Goal: Task Accomplishment & Management: Complete application form

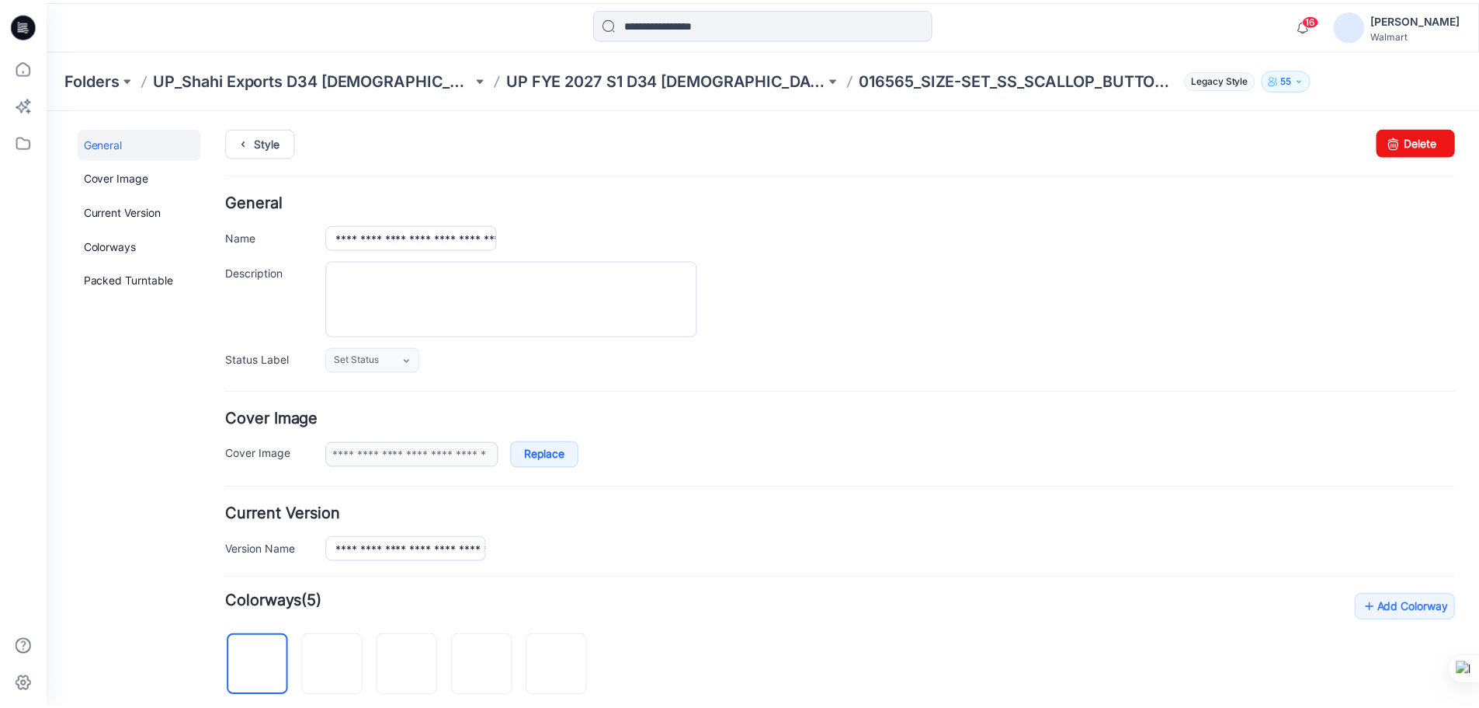
scroll to position [69, 0]
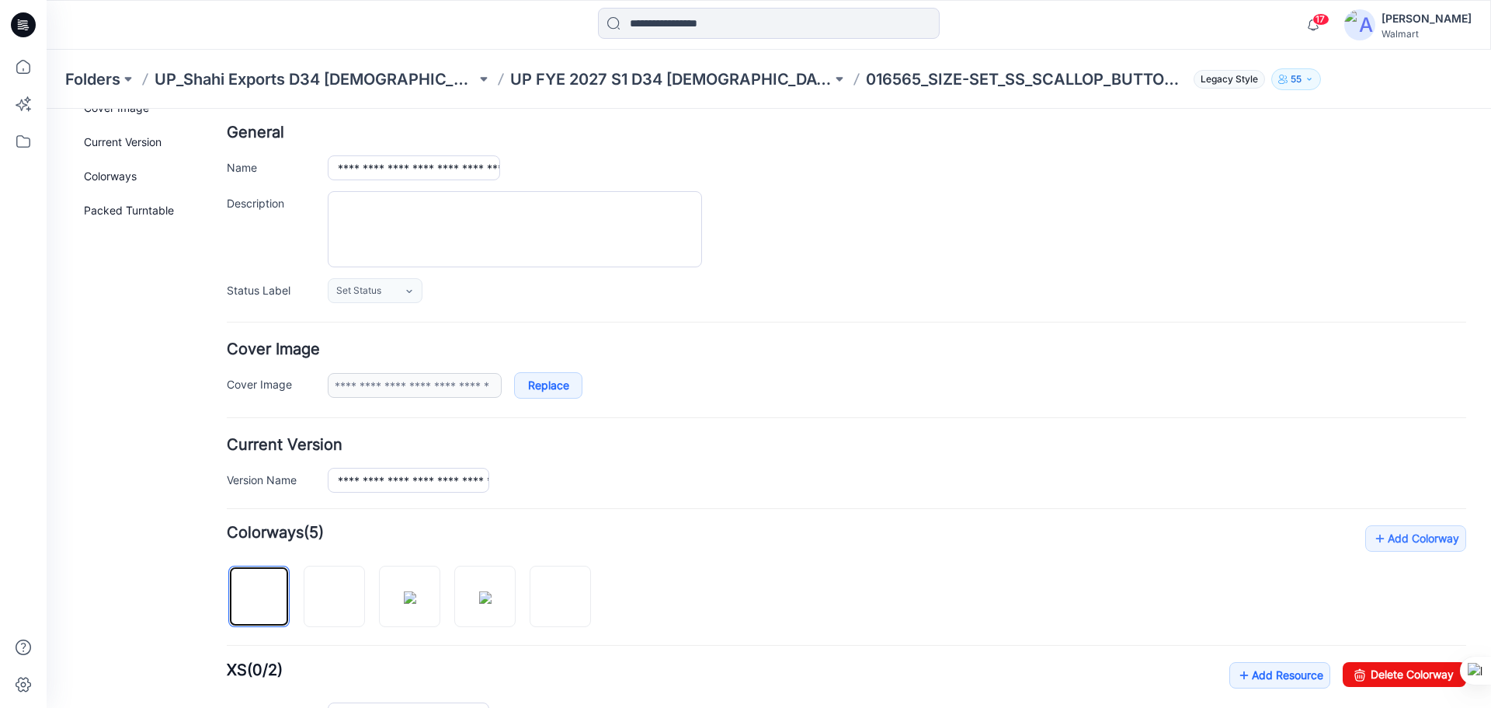
click at [18, 29] on icon at bounding box center [23, 25] width 25 height 50
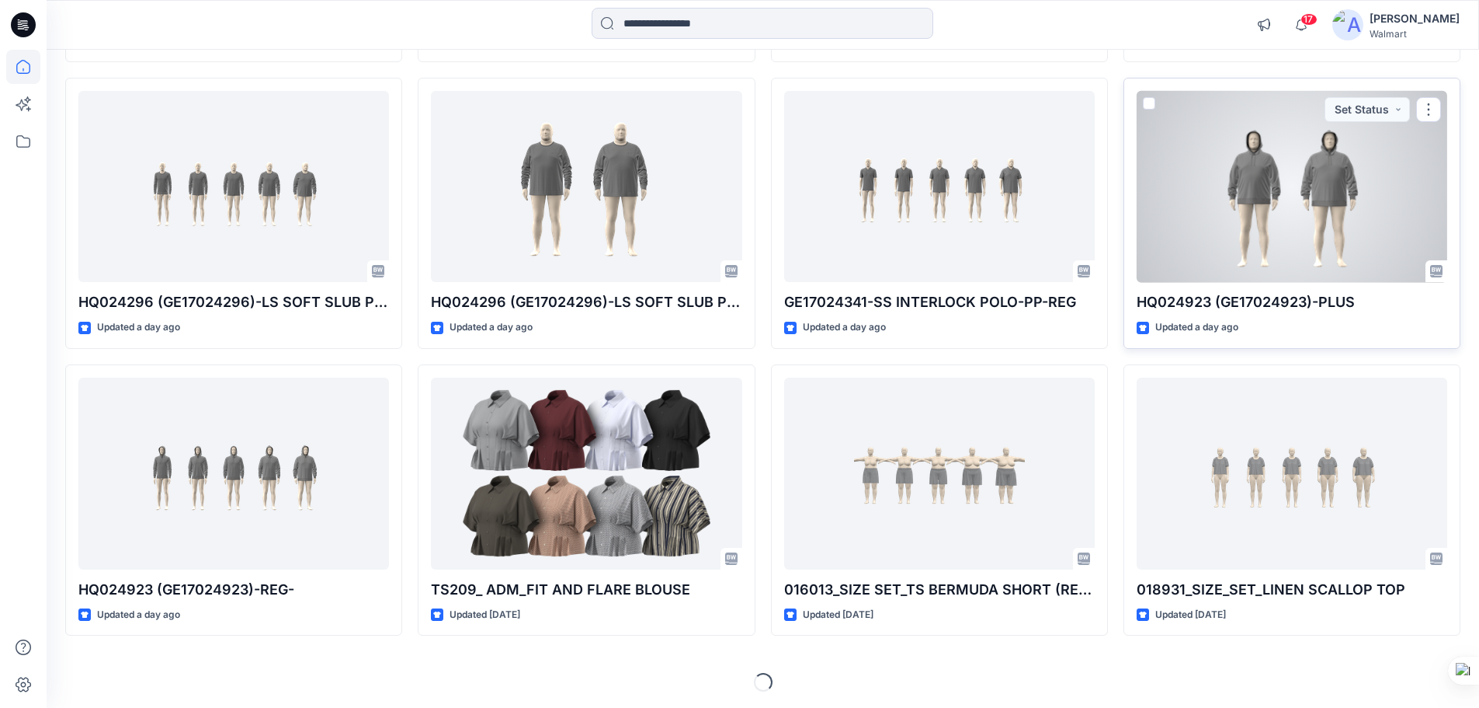
scroll to position [429, 0]
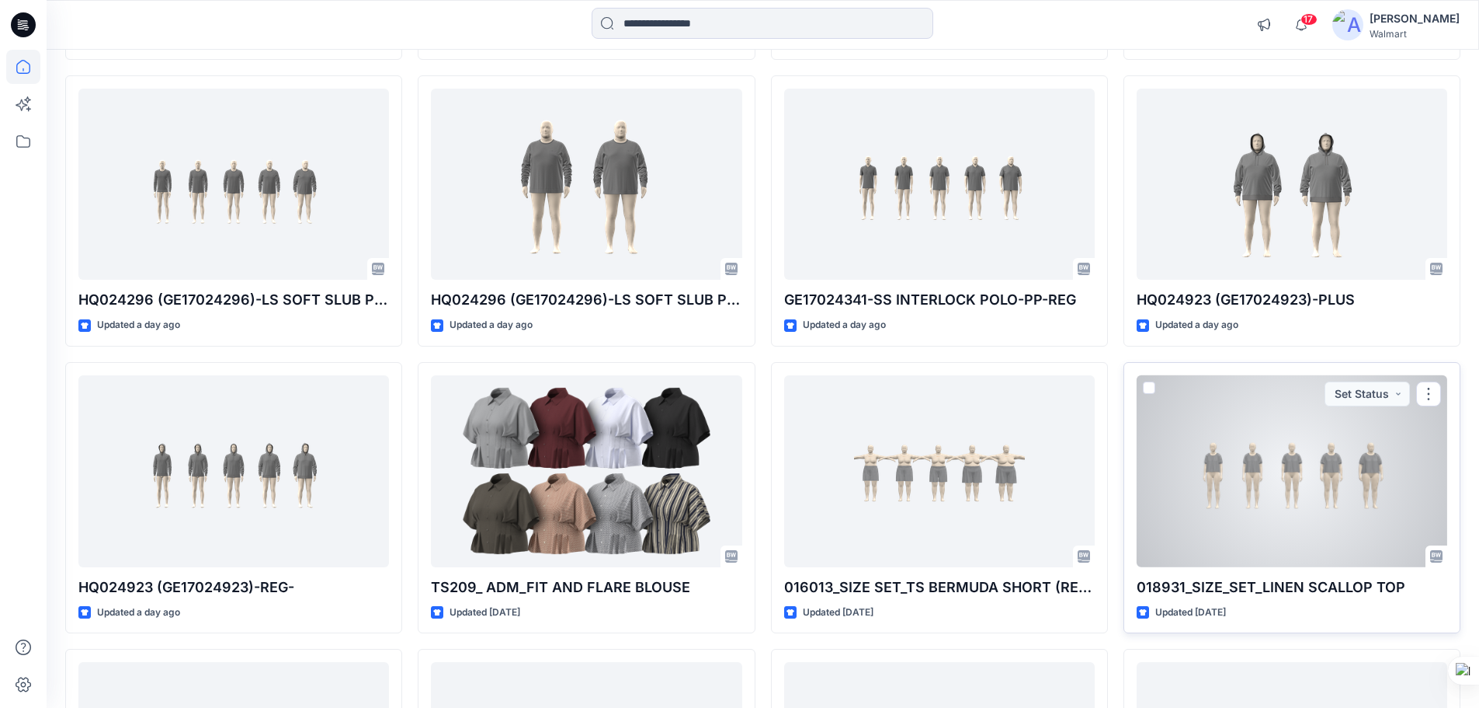
click at [1296, 510] on div at bounding box center [1292, 471] width 311 height 192
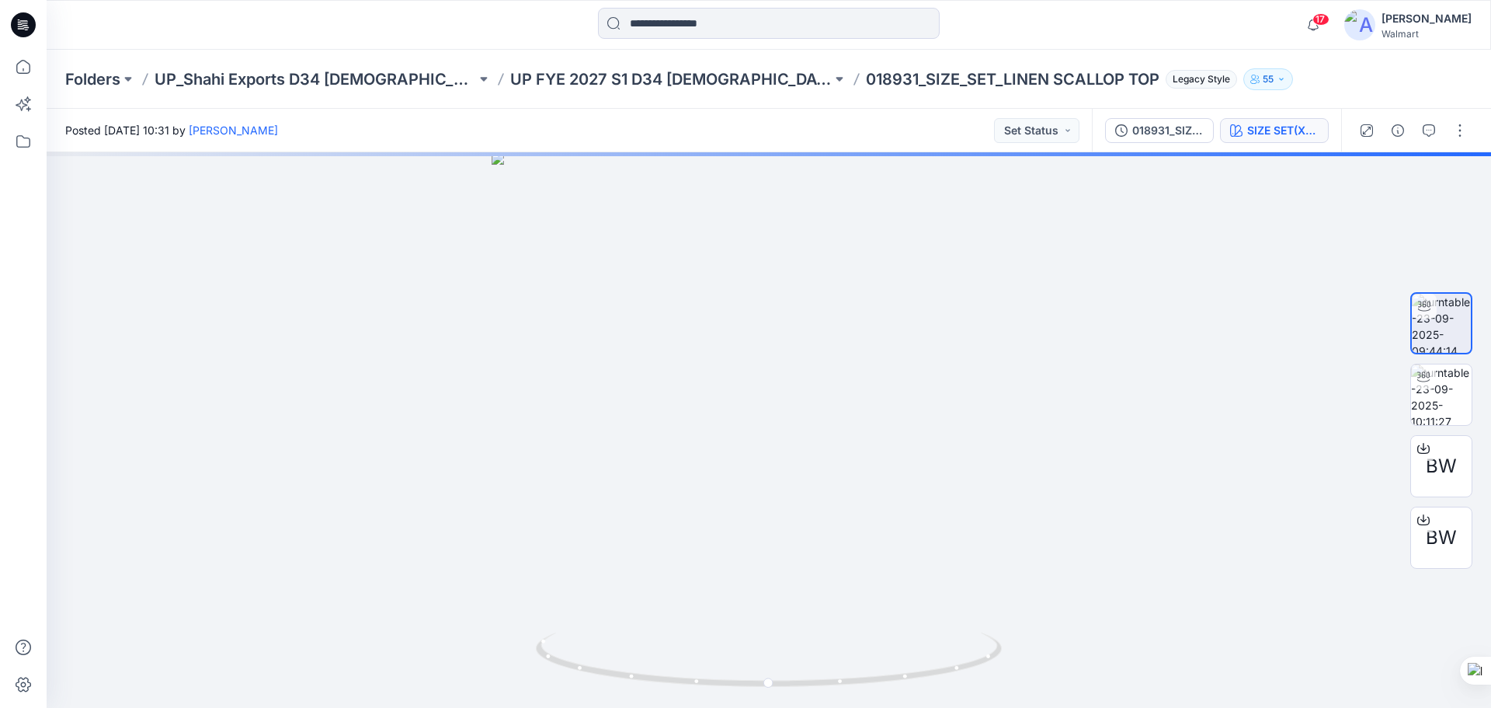
click at [1272, 136] on div "SIZE SET(XS-XXXL)" at bounding box center [1282, 130] width 71 height 17
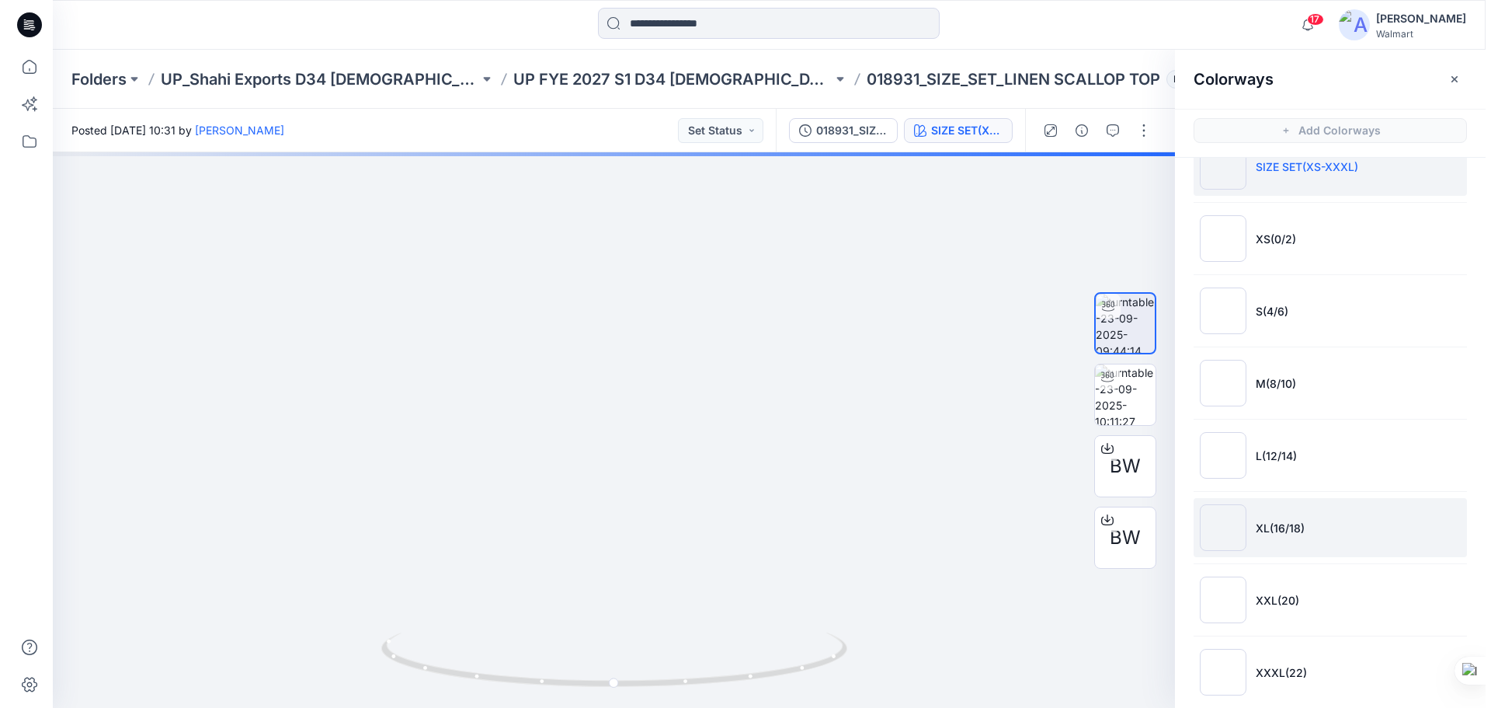
scroll to position [54, 0]
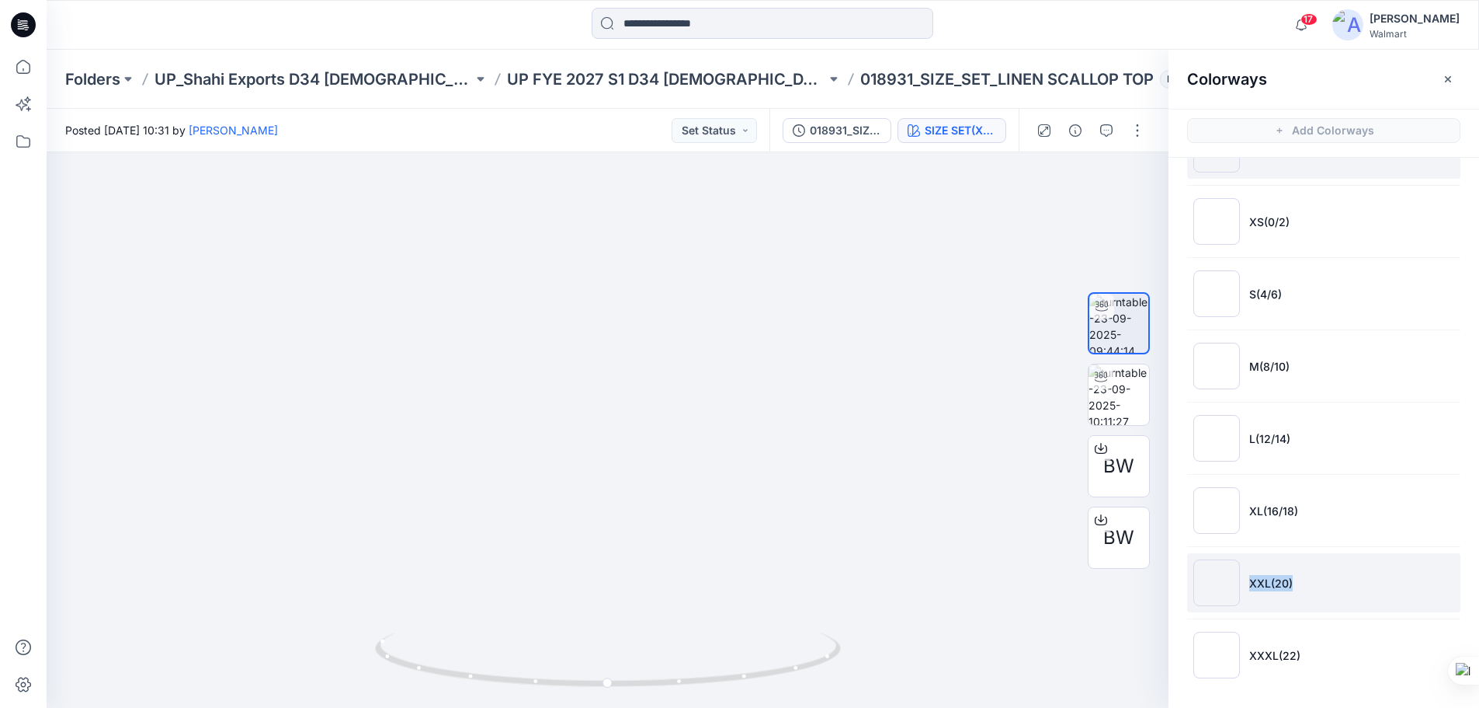
drag, startPoint x: 1249, startPoint y: 584, endPoint x: 1291, endPoint y: 589, distance: 42.2
click at [1291, 589] on li "XXL(20)" at bounding box center [1323, 582] width 273 height 59
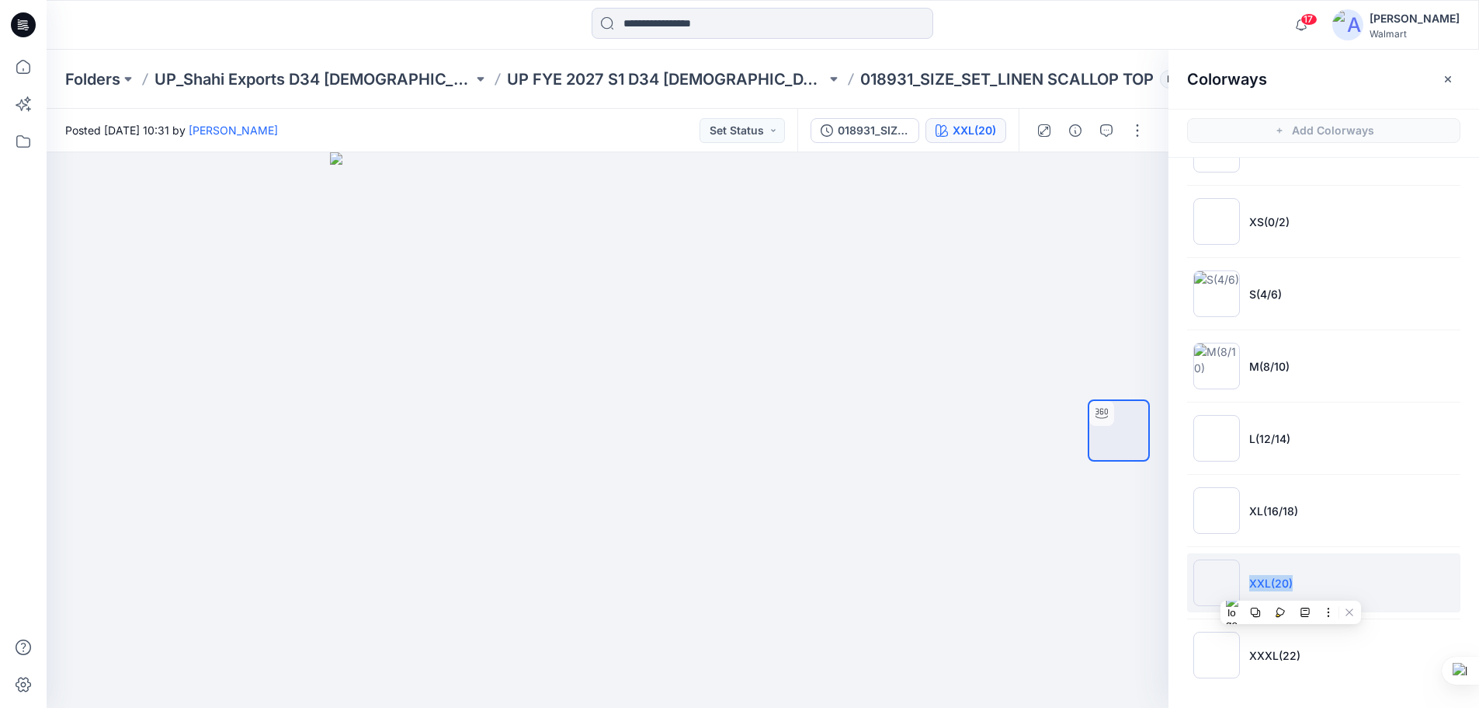
copy p "XXL(20)"
drag, startPoint x: 1248, startPoint y: 655, endPoint x: 1301, endPoint y: 660, distance: 53.0
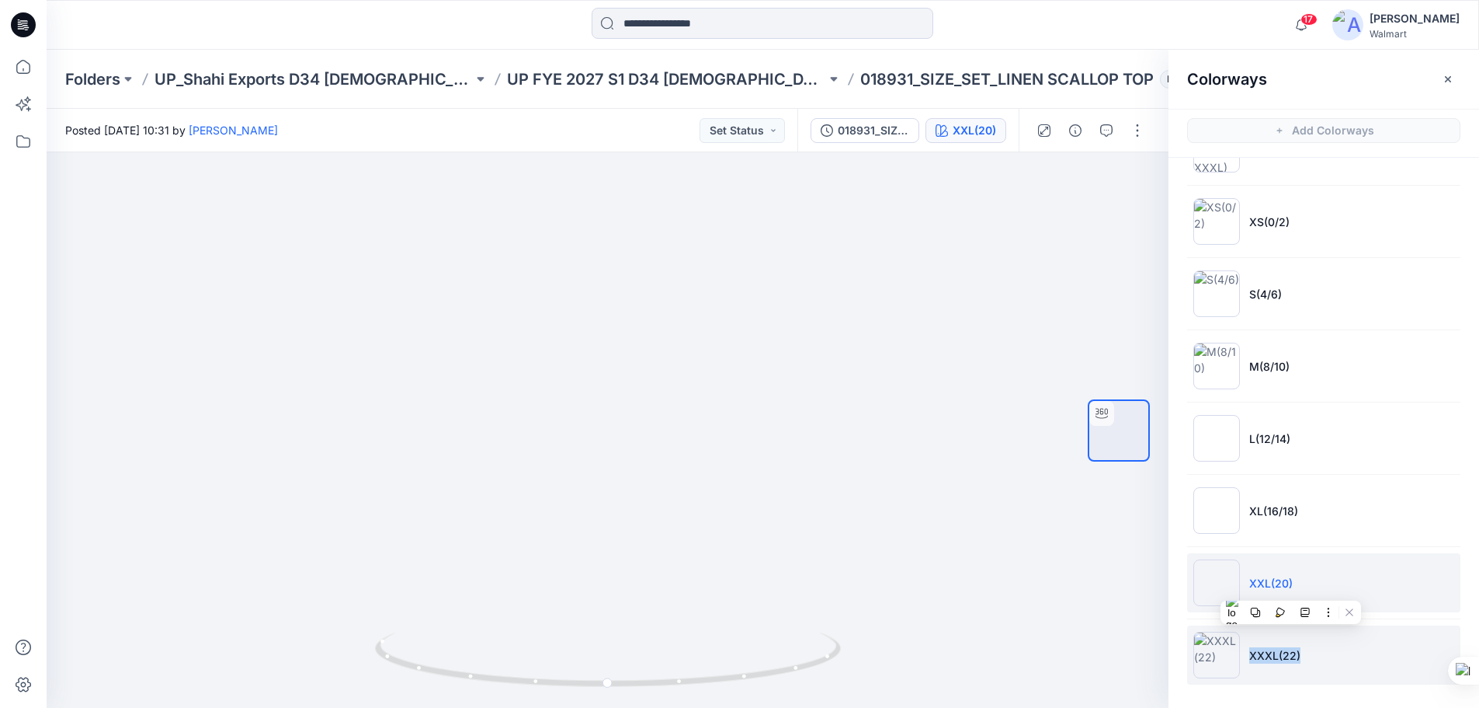
click at [1301, 660] on li "XXXL(22)" at bounding box center [1323, 654] width 273 height 59
copy p "XXXL(22)"
drag, startPoint x: 1249, startPoint y: 585, endPoint x: 1295, endPoint y: 593, distance: 47.4
click at [1295, 593] on li "XXL(20)" at bounding box center [1323, 582] width 273 height 59
copy p "XXL(20)"
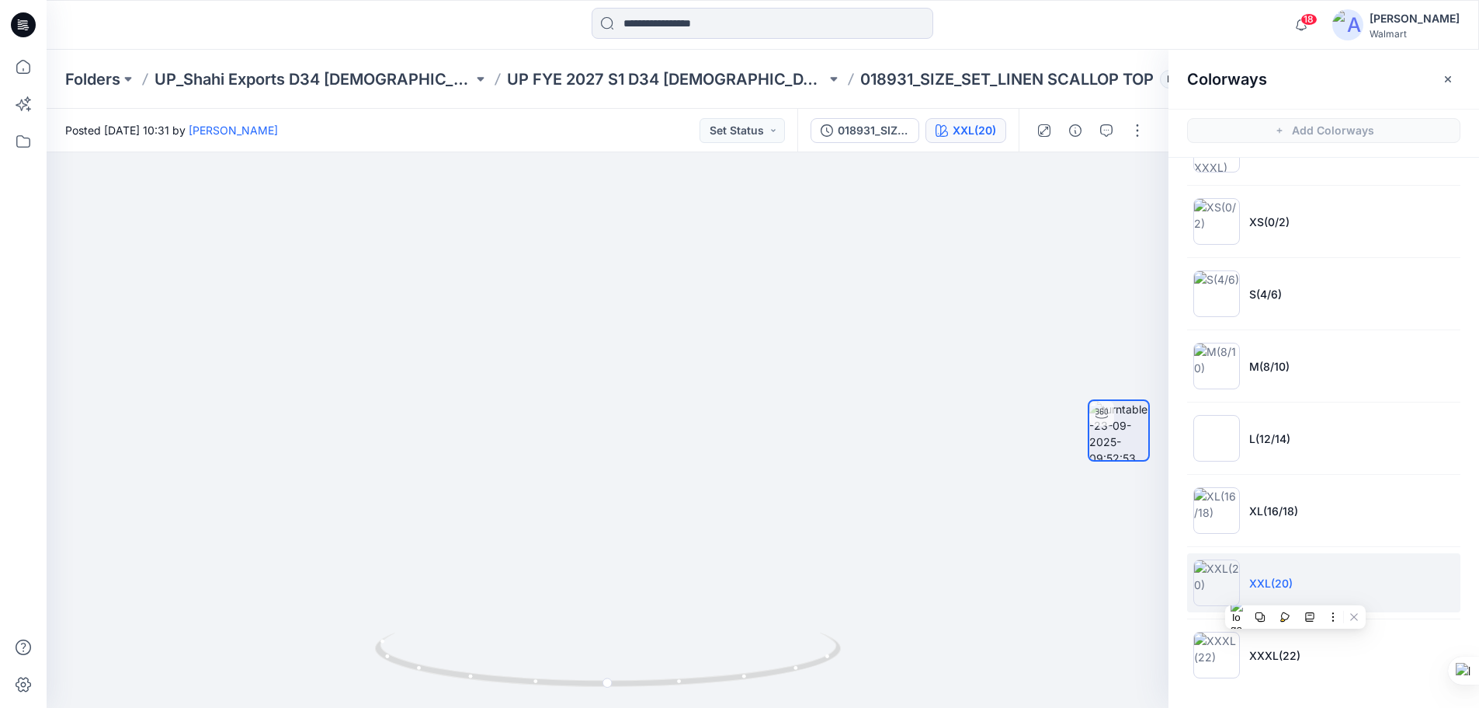
click at [26, 26] on icon at bounding box center [23, 24] width 25 height 25
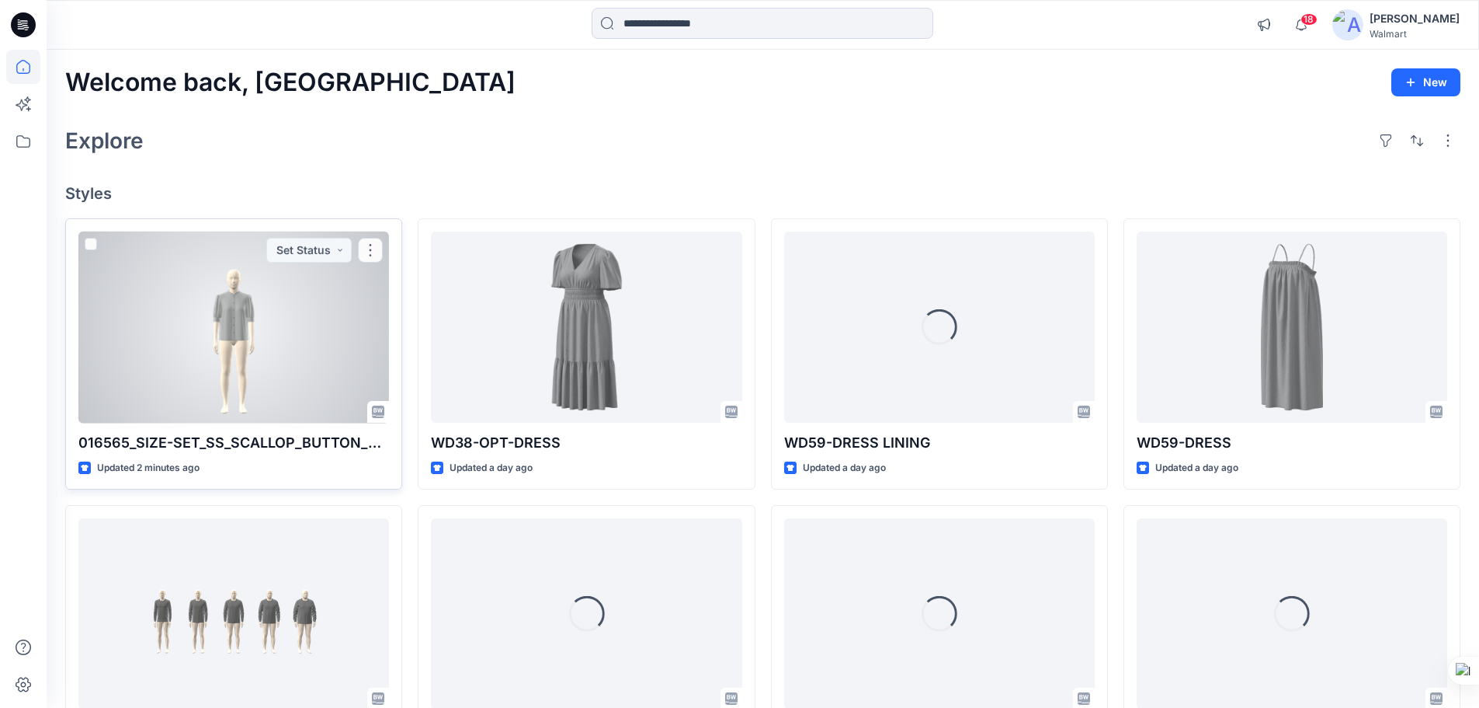
click at [283, 306] on div at bounding box center [233, 327] width 311 height 192
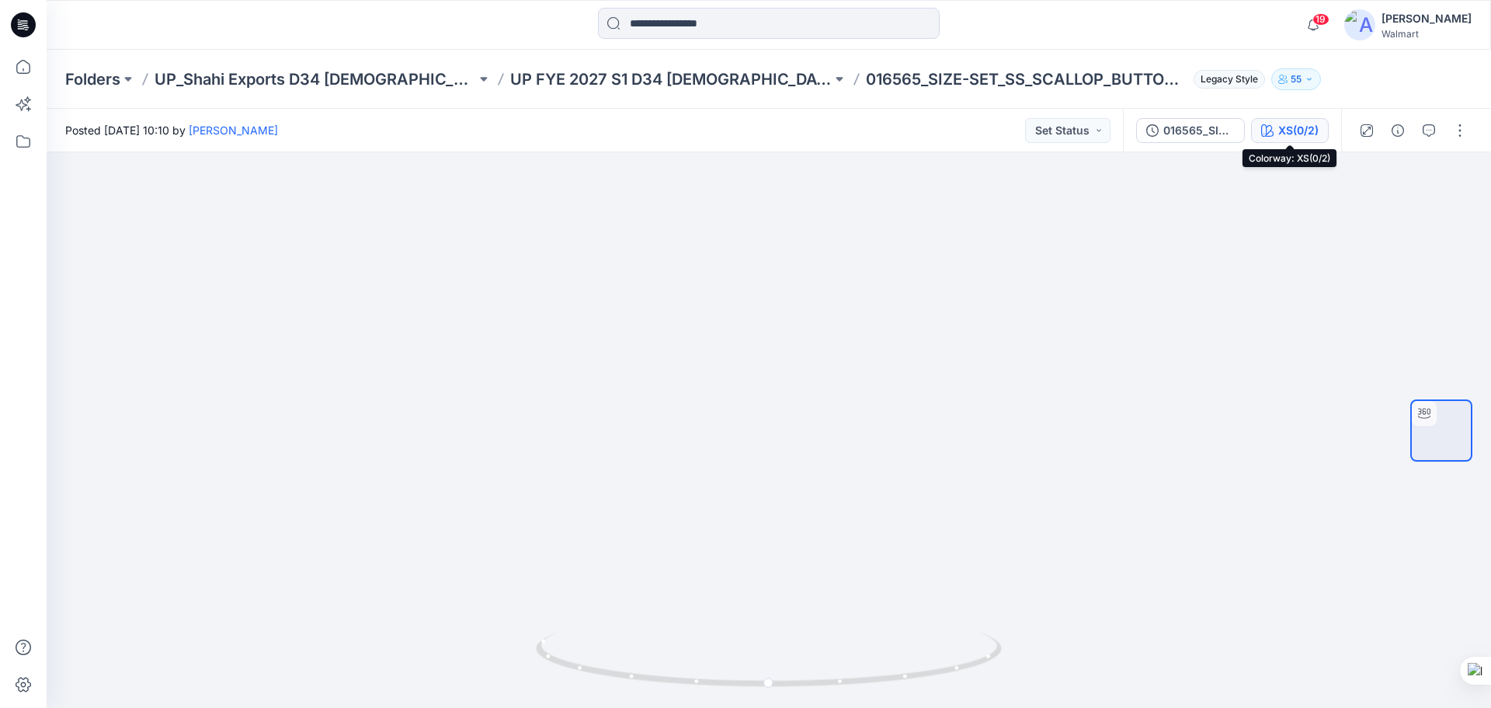
click at [1291, 125] on div "XS(0/2)" at bounding box center [1298, 130] width 40 height 17
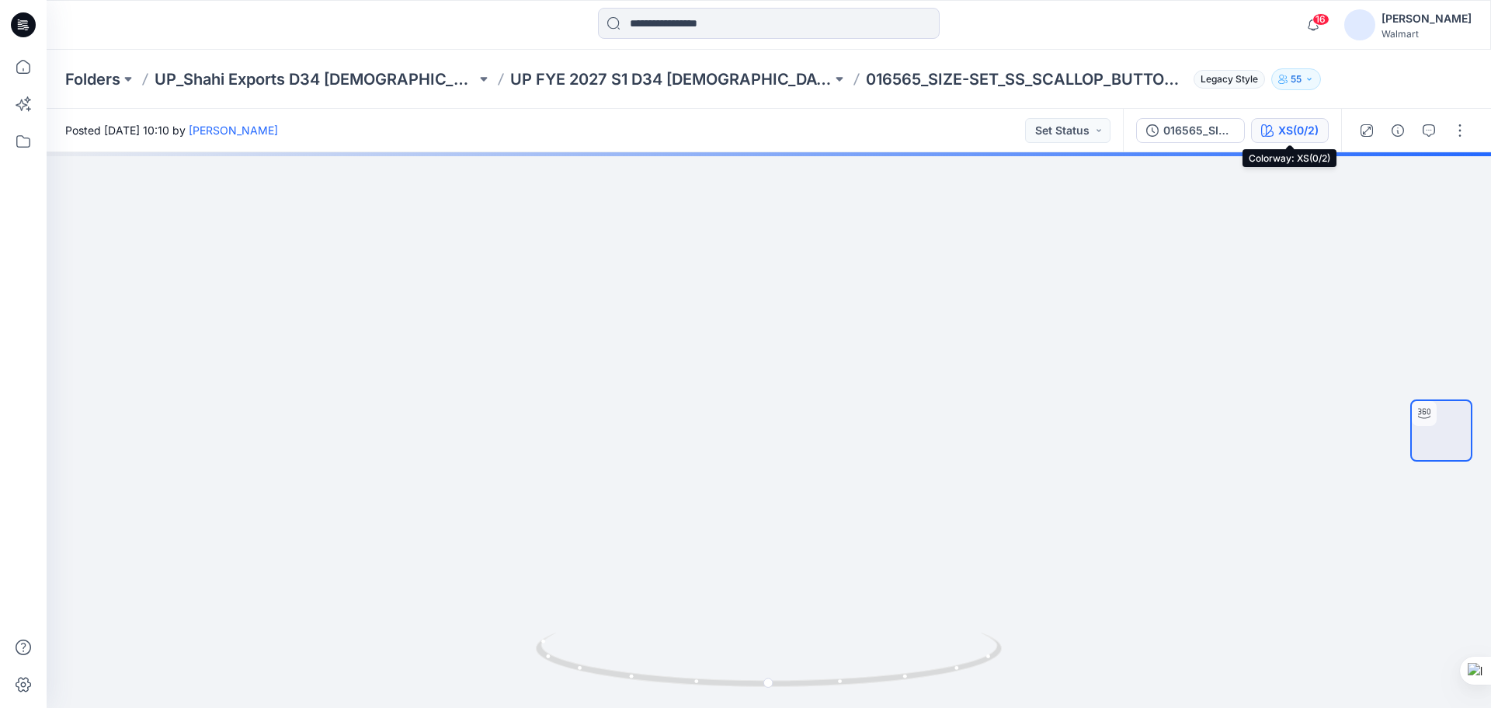
click at [1278, 124] on div "XS(0/2)" at bounding box center [1298, 130] width 40 height 17
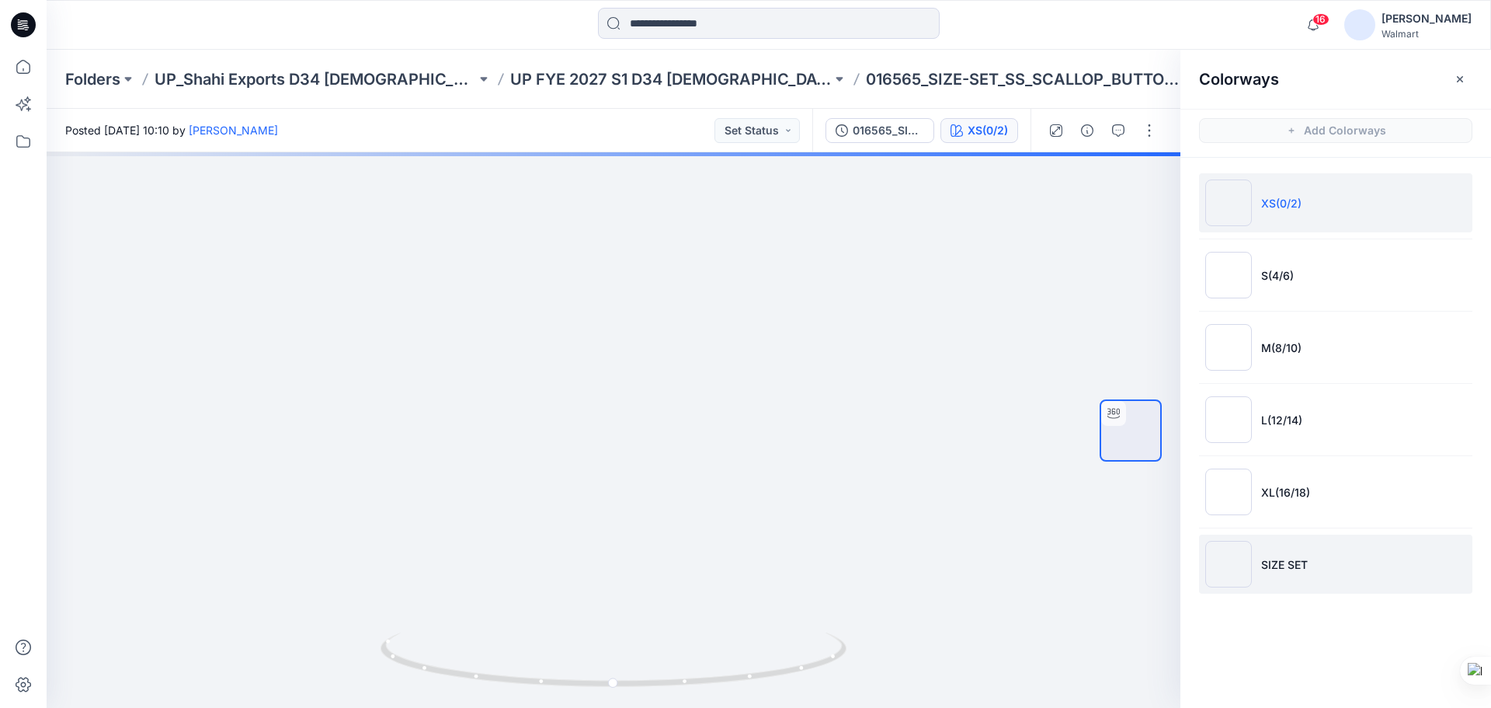
click at [1228, 570] on img at bounding box center [1228, 564] width 47 height 47
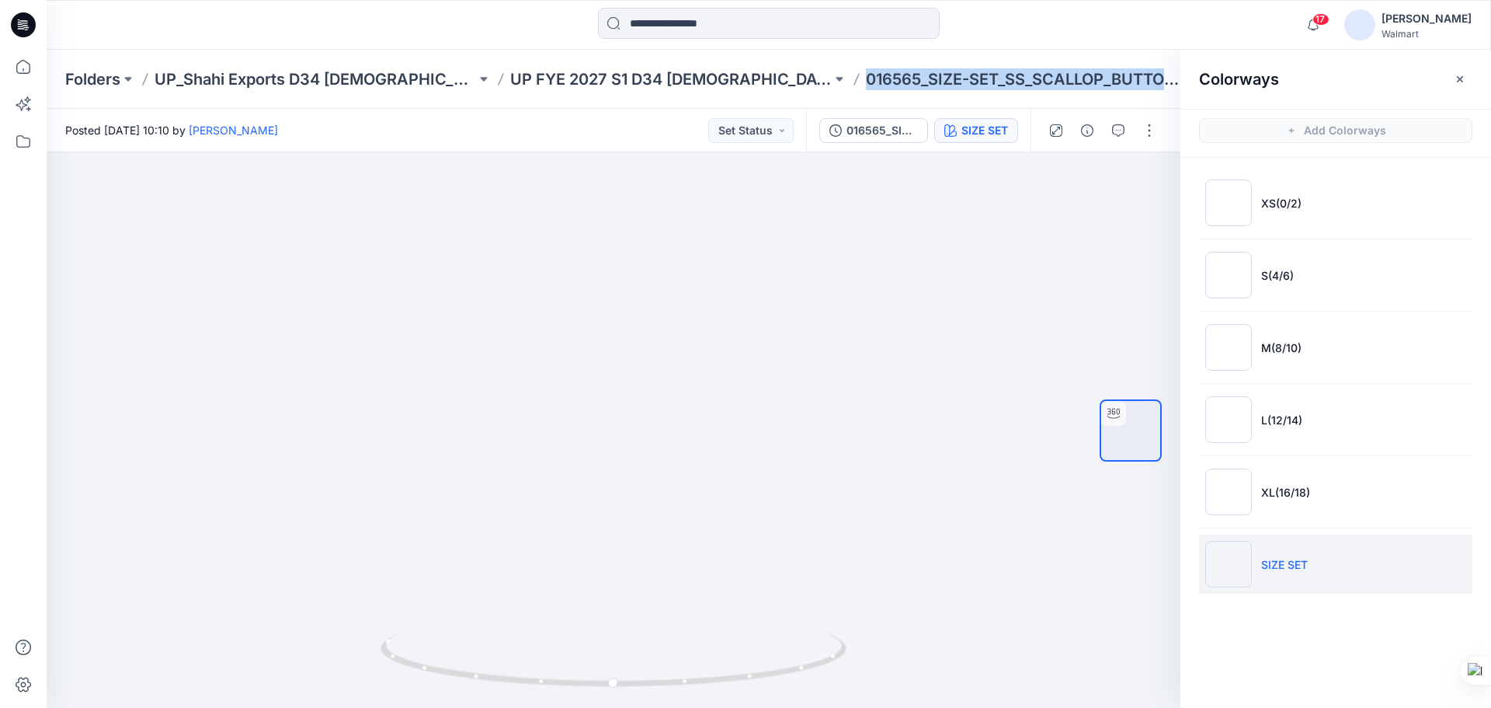
drag, startPoint x: 791, startPoint y: 82, endPoint x: 1093, endPoint y: 99, distance: 302.6
click at [1093, 99] on div "Folders UP_Shahi Exports D34 Ladies Tops UP FYE 2027 S1 D34 Ladies Woven Tops 0…" at bounding box center [769, 79] width 1445 height 59
click at [1138, 137] on button "button" at bounding box center [1149, 130] width 25 height 25
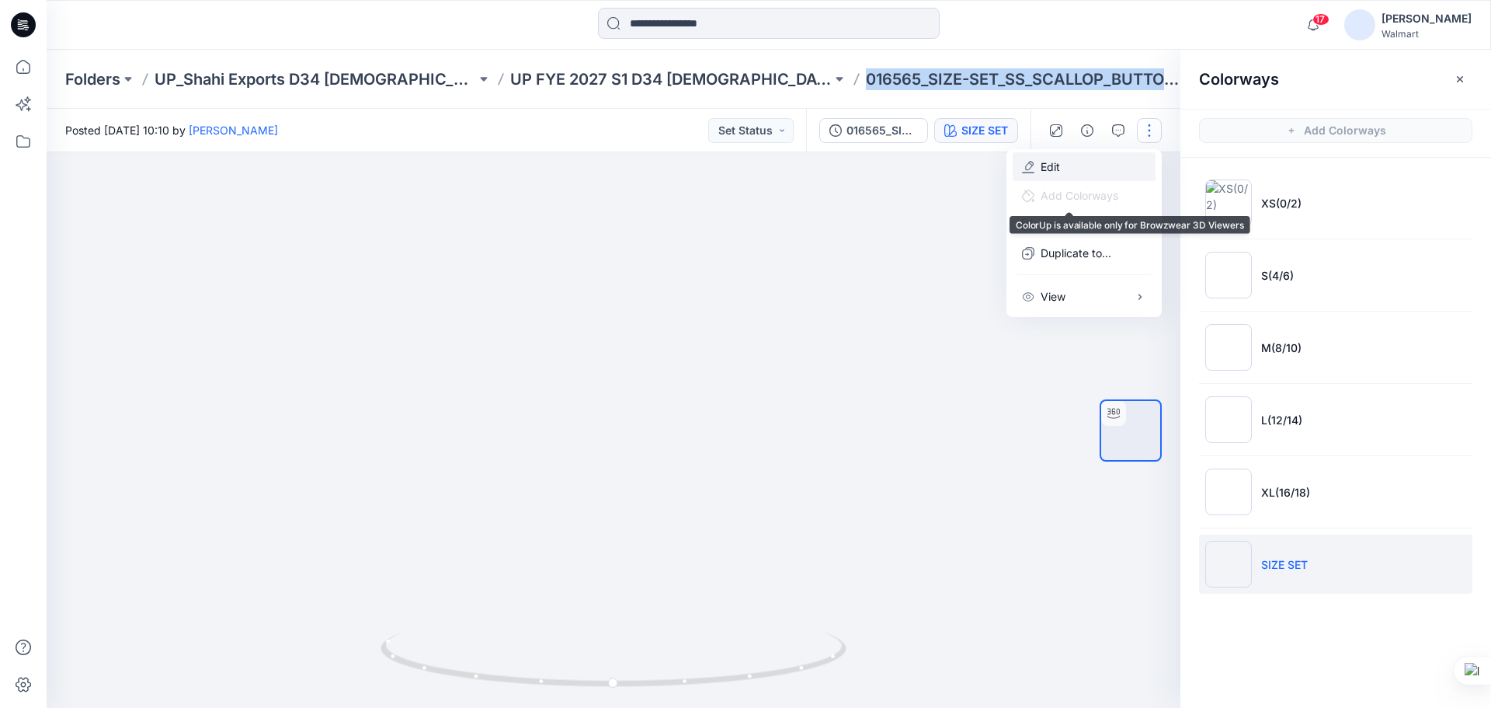
click at [1051, 169] on p "Edit" at bounding box center [1050, 166] width 19 height 16
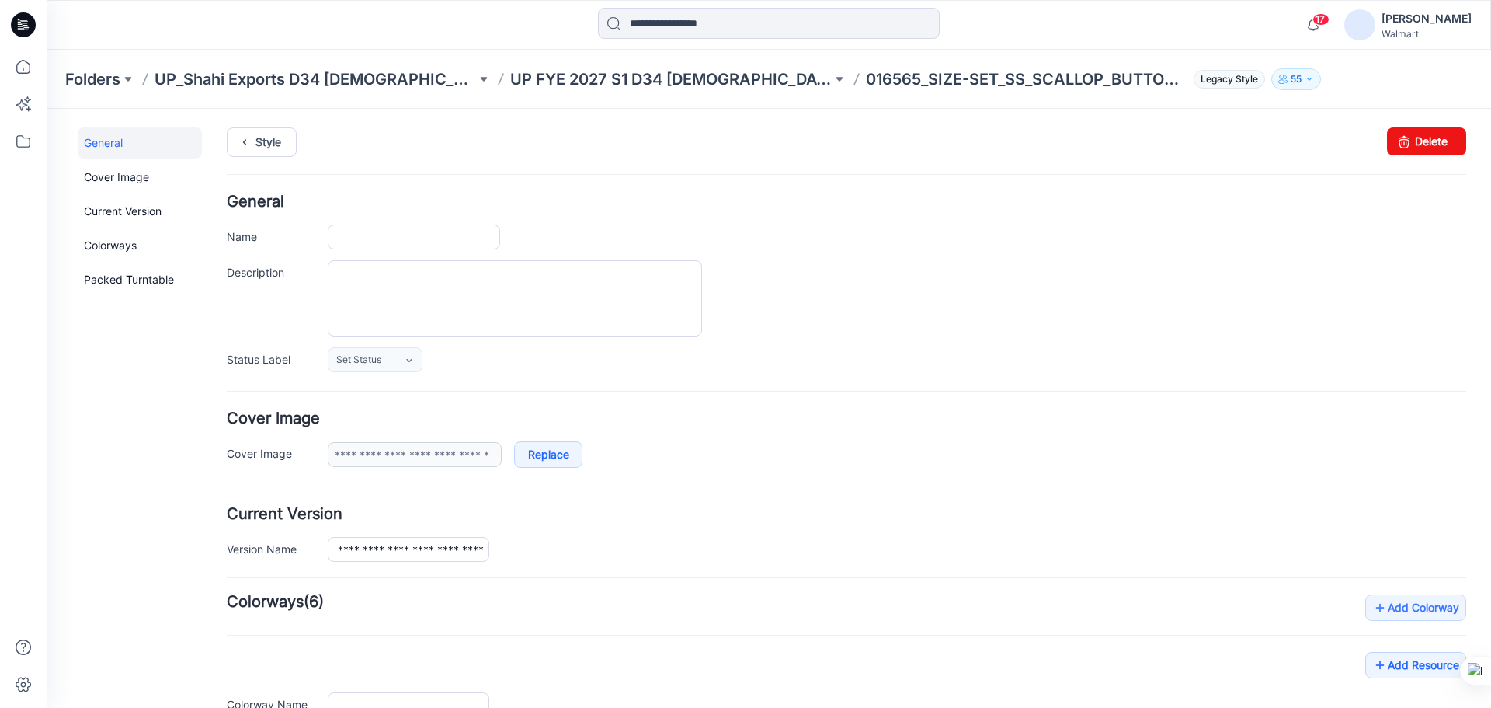
type input "**********"
type input "*******"
type input "**********"
click at [411, 235] on input "**********" at bounding box center [414, 236] width 172 height 25
click at [419, 238] on input "**********" at bounding box center [414, 236] width 172 height 25
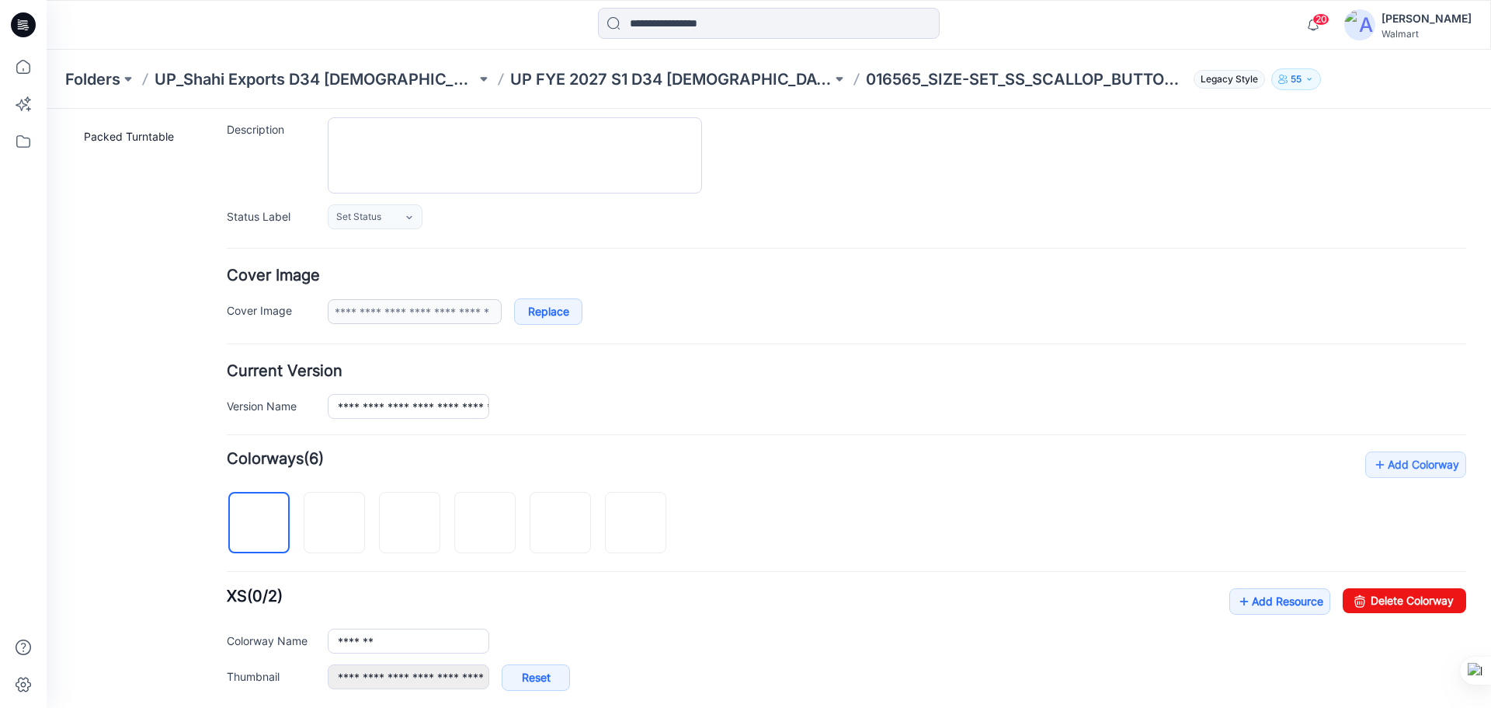
scroll to position [388, 0]
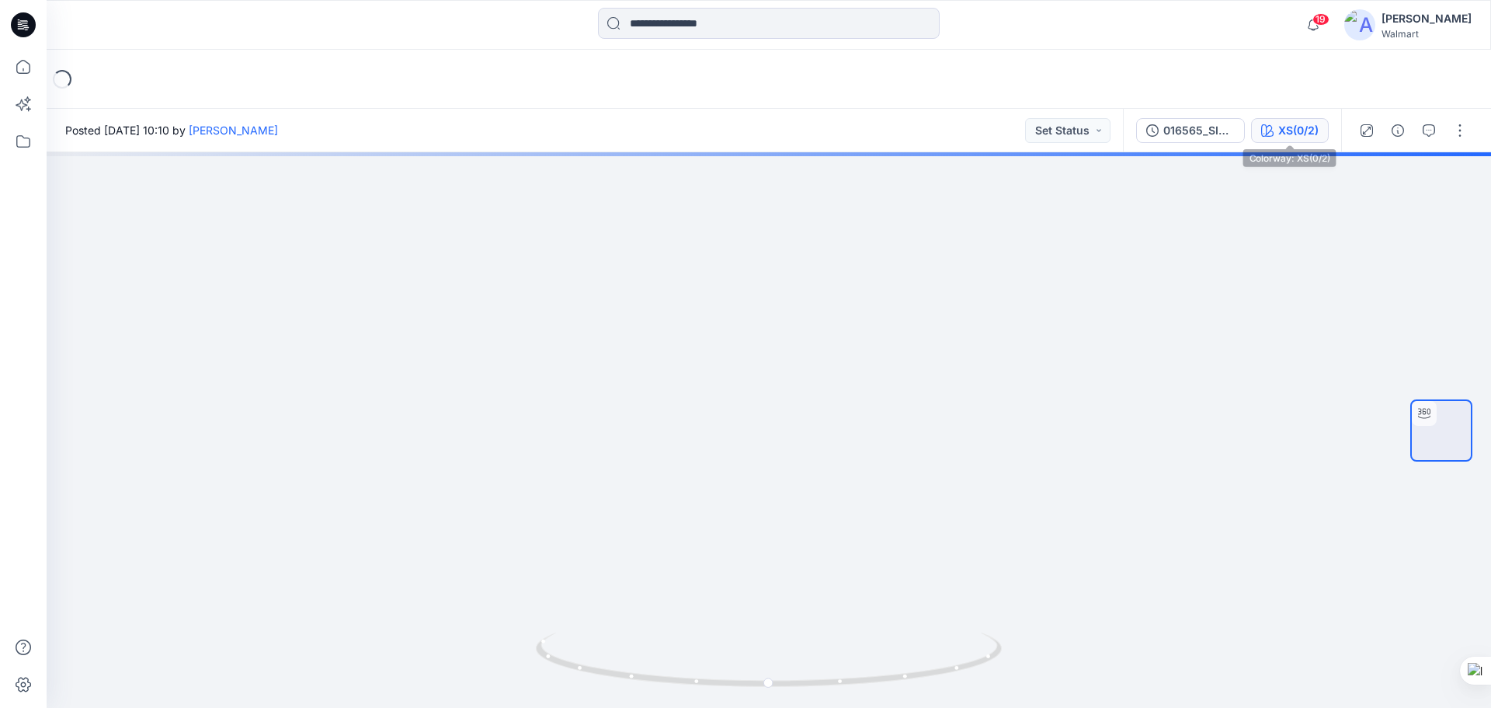
click at [1301, 138] on div "XS(0/2)" at bounding box center [1298, 130] width 40 height 17
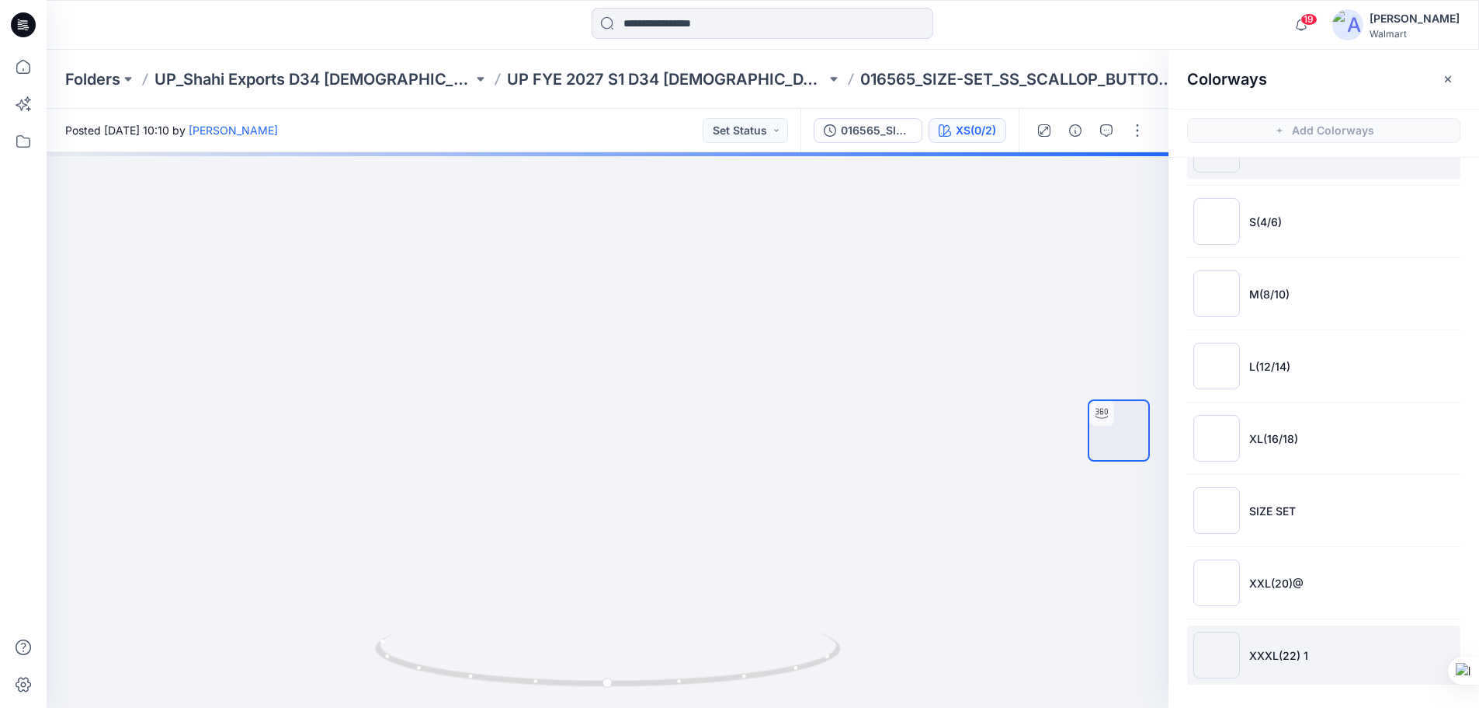
scroll to position [5, 0]
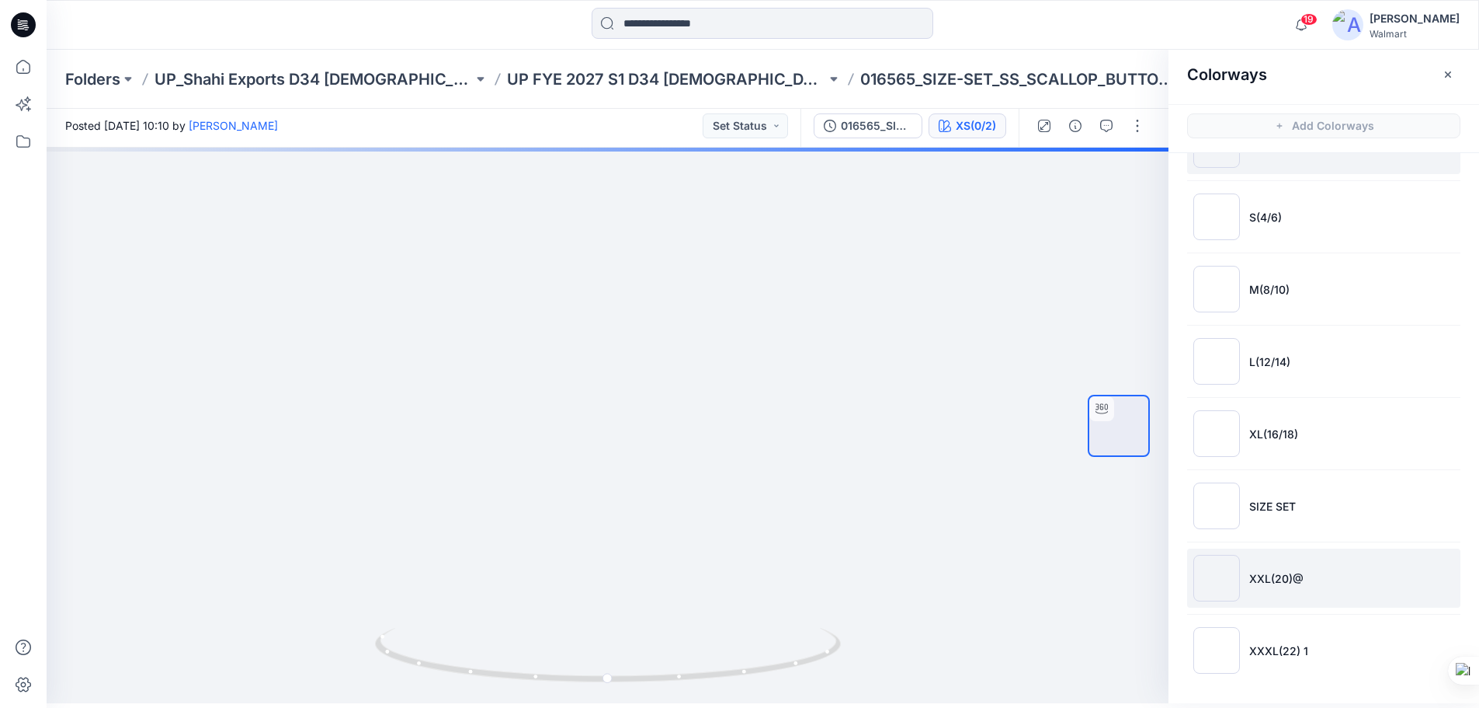
click at [1288, 591] on li "XXL(20)@" at bounding box center [1323, 577] width 273 height 59
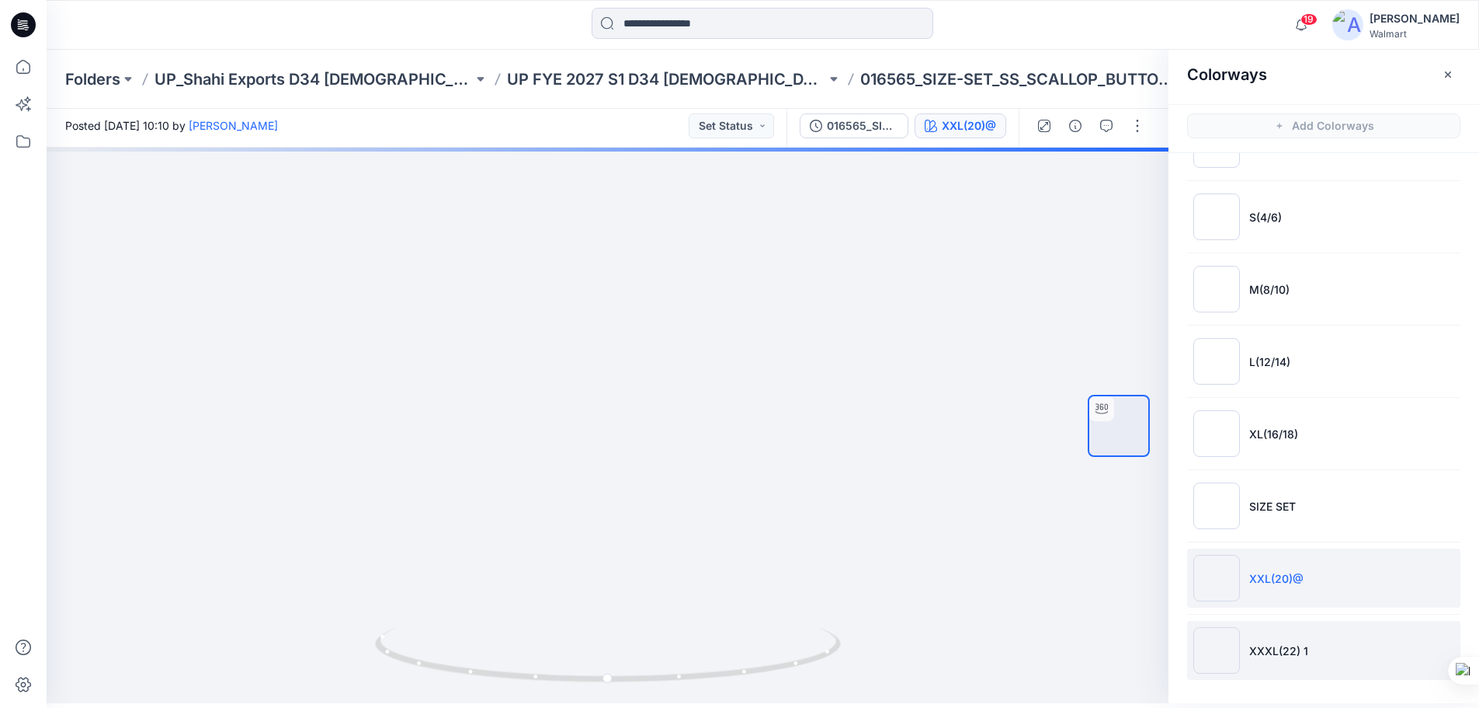
click at [1267, 665] on li "XXXL(22) 1" at bounding box center [1323, 650] width 273 height 59
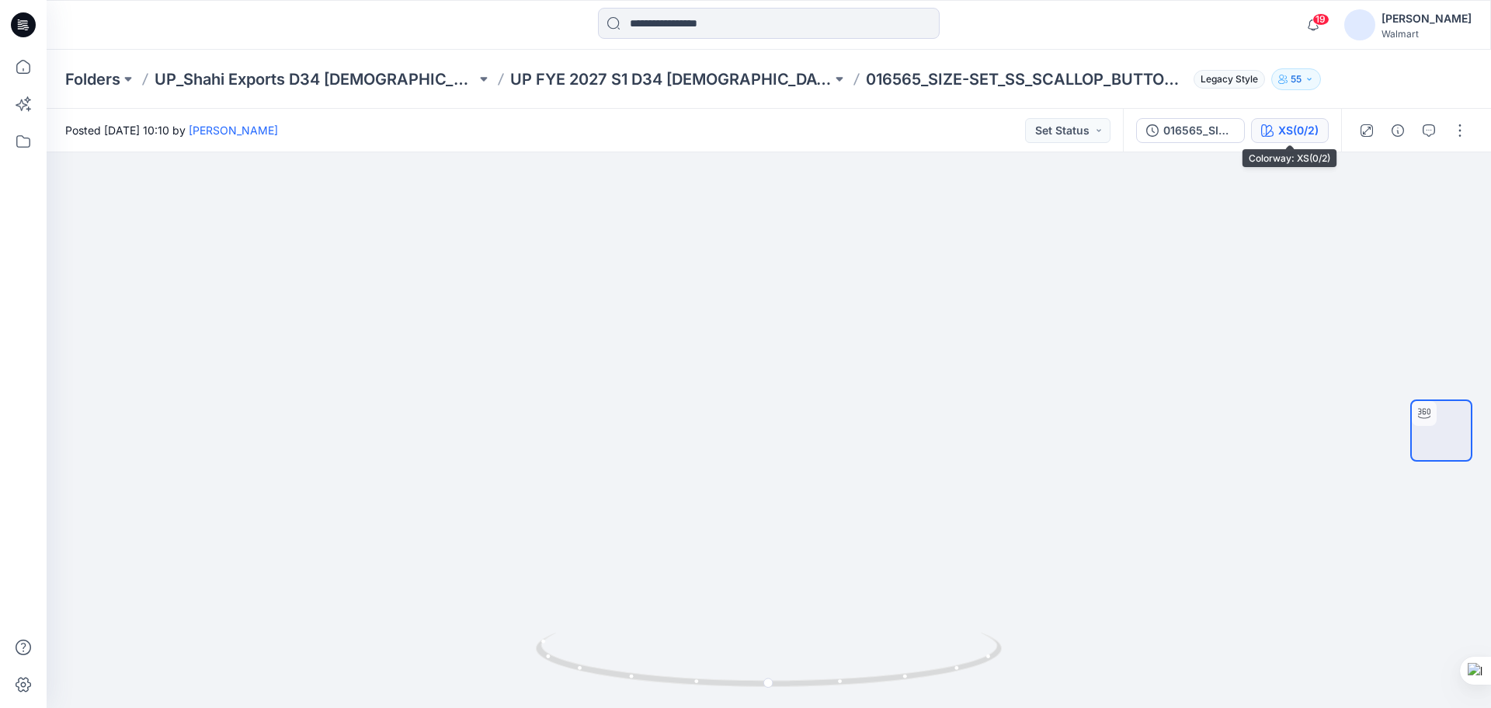
click at [1295, 128] on div "XS(0/2)" at bounding box center [1298, 130] width 40 height 17
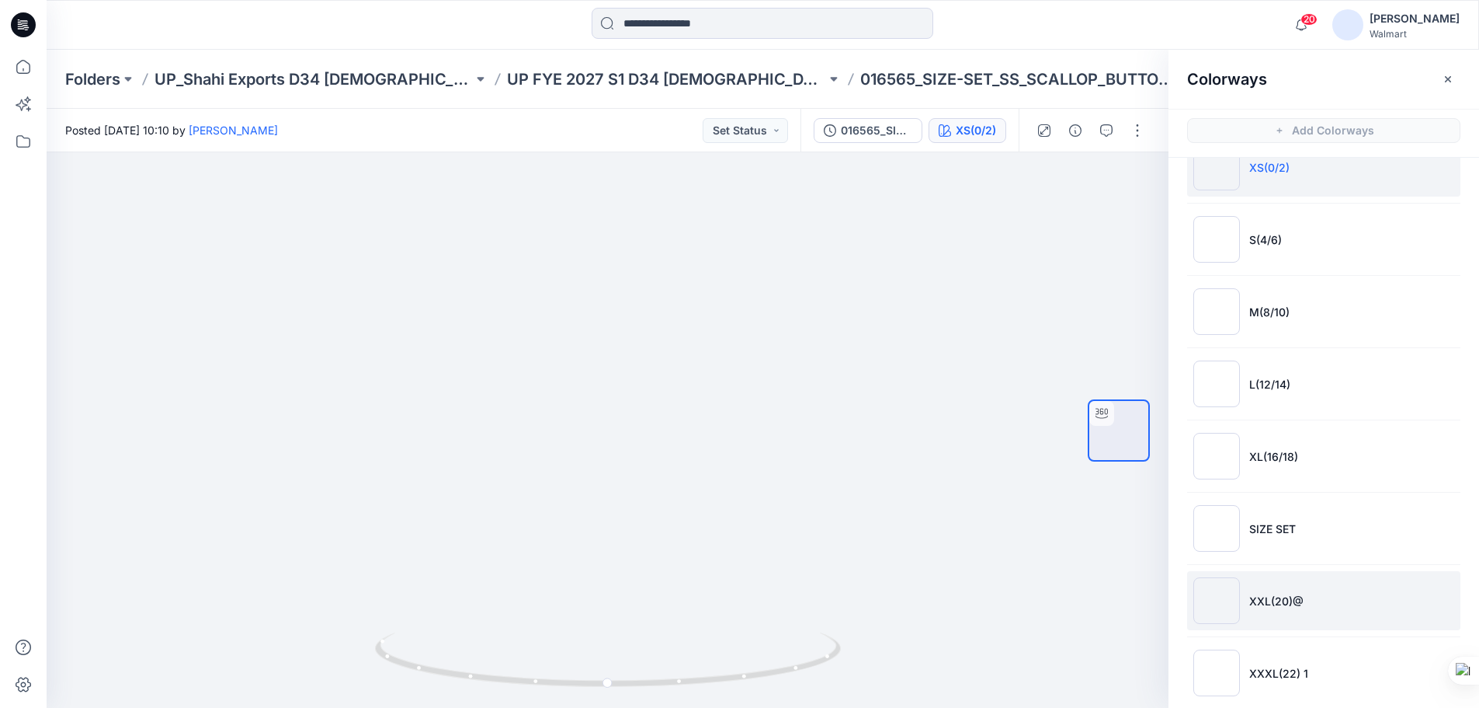
scroll to position [54, 0]
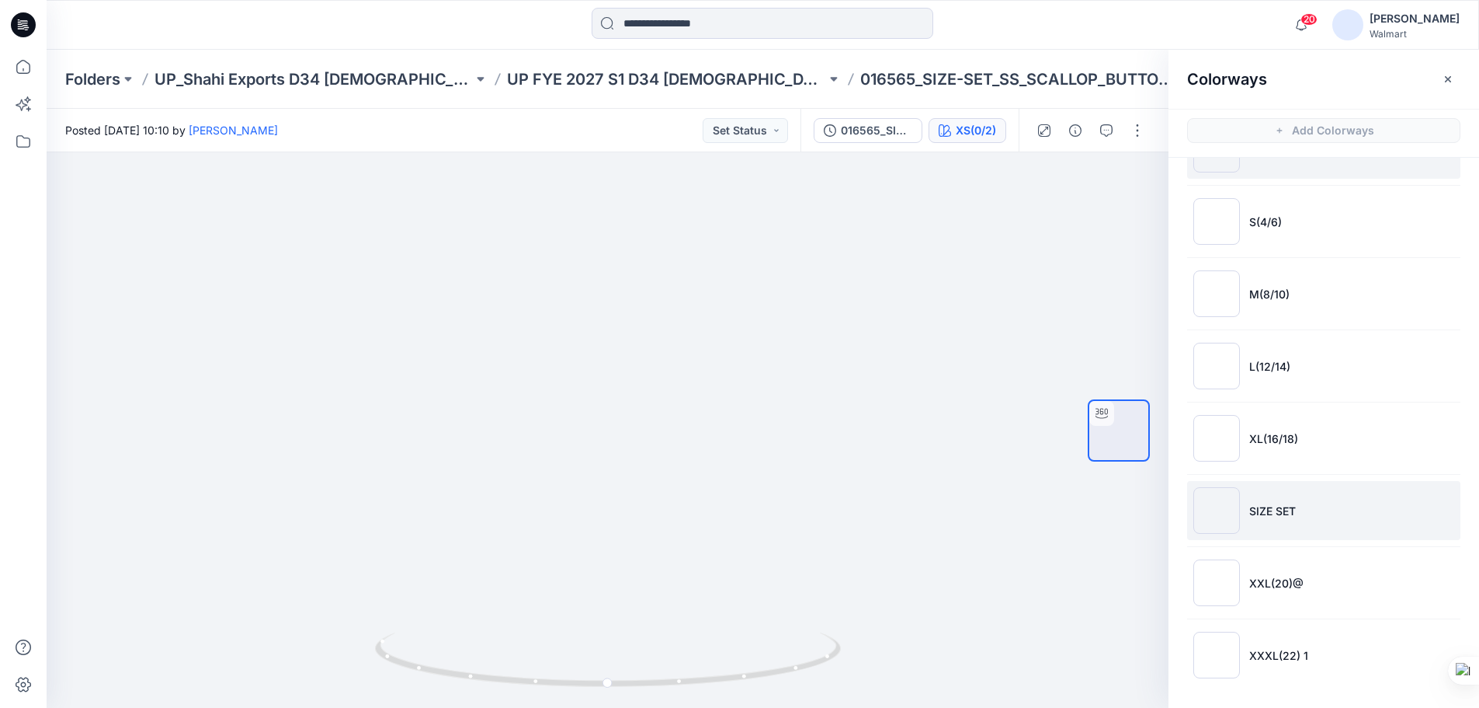
click at [1260, 520] on li "SIZE SET" at bounding box center [1323, 510] width 273 height 59
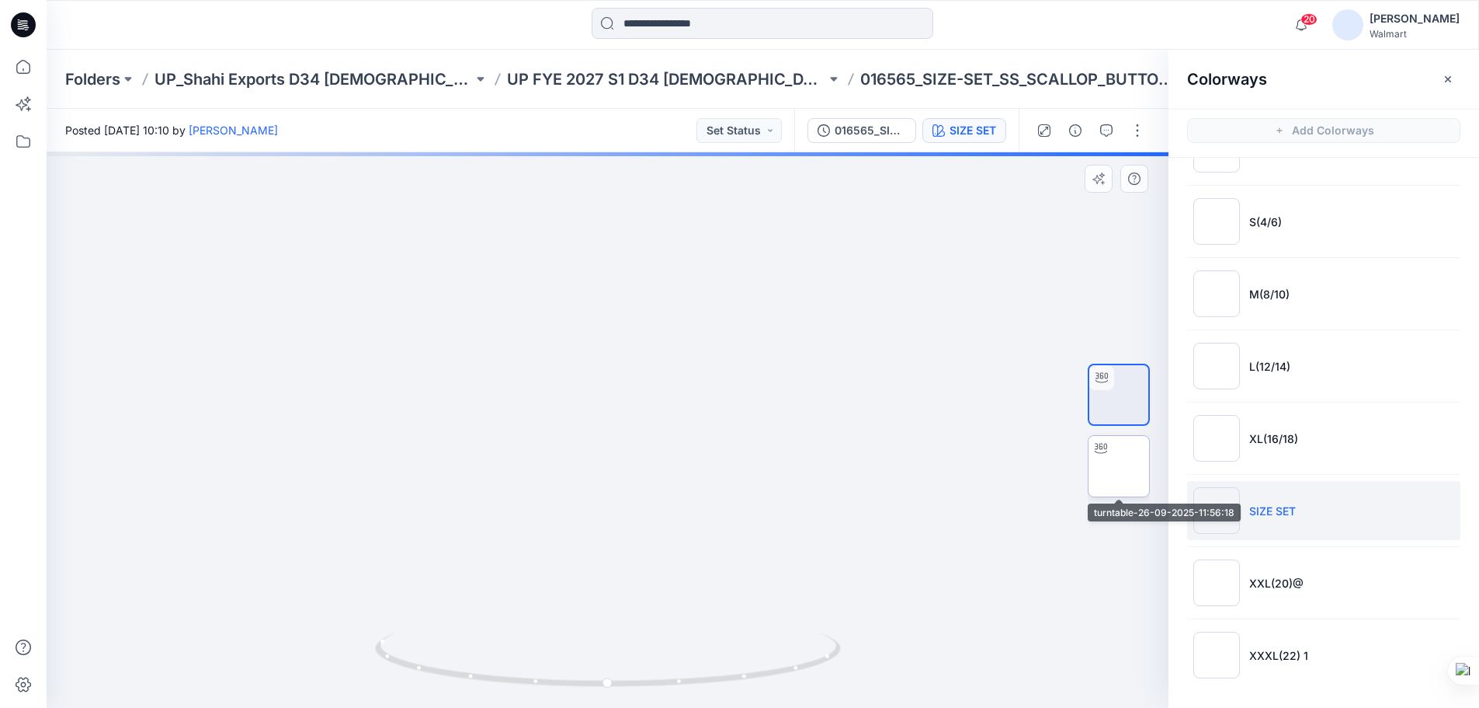
click at [1119, 466] on img at bounding box center [1119, 466] width 0 height 0
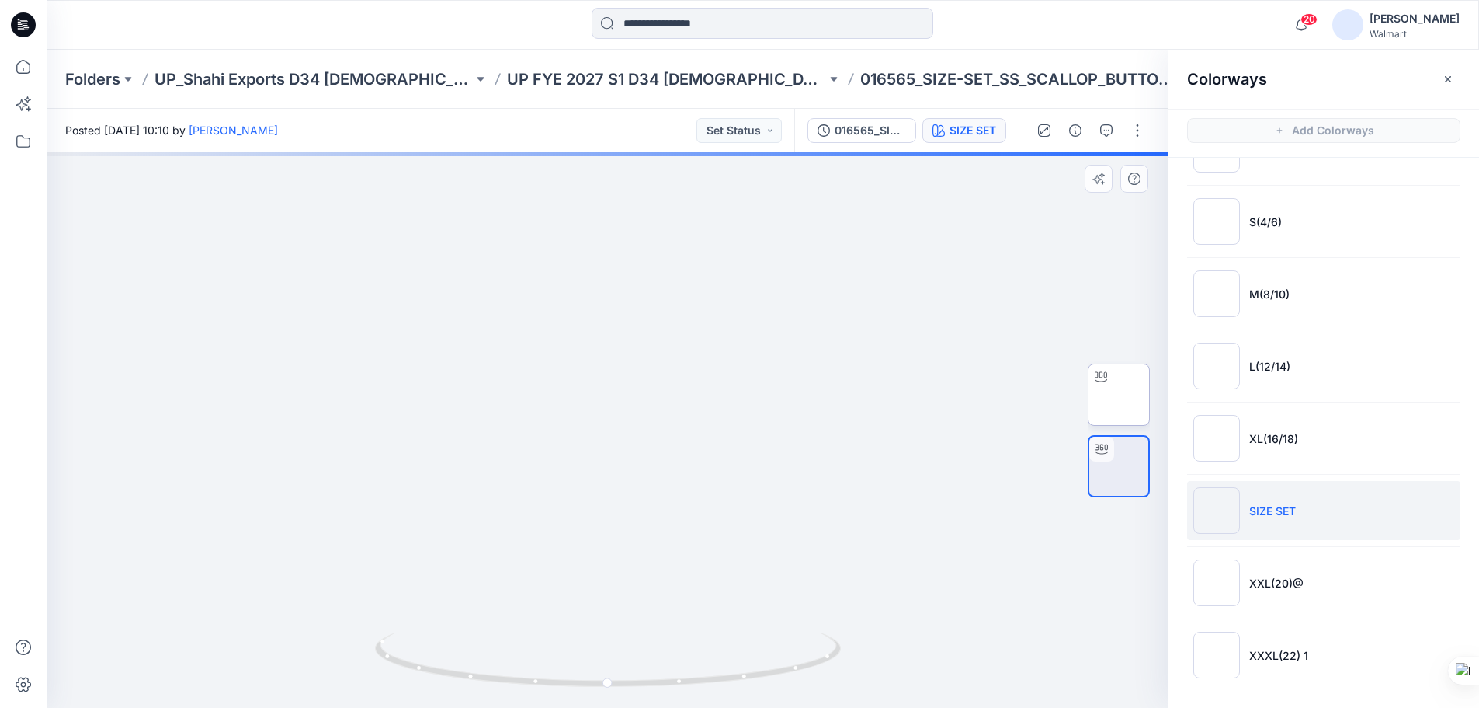
click at [1119, 395] on img at bounding box center [1119, 395] width 0 height 0
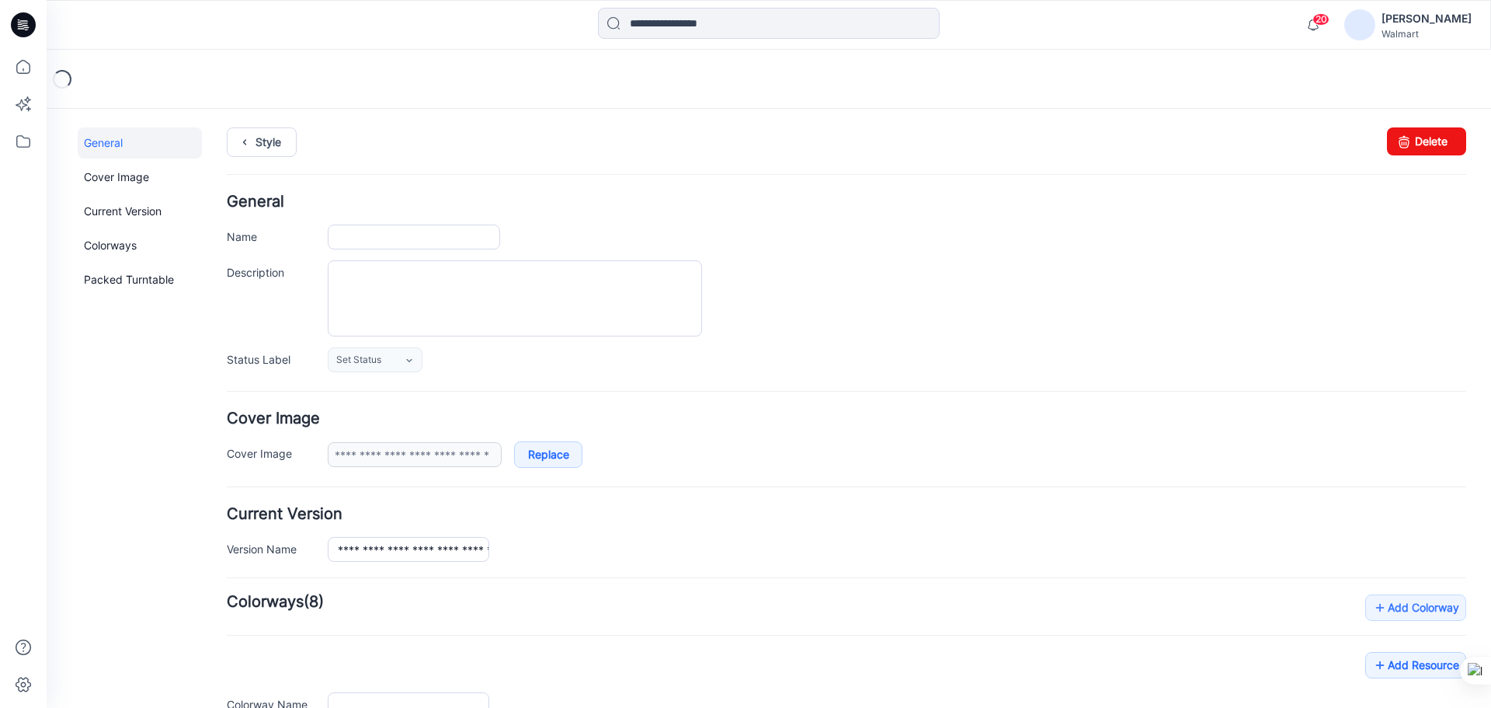
type input "**********"
type input "*******"
type input "**********"
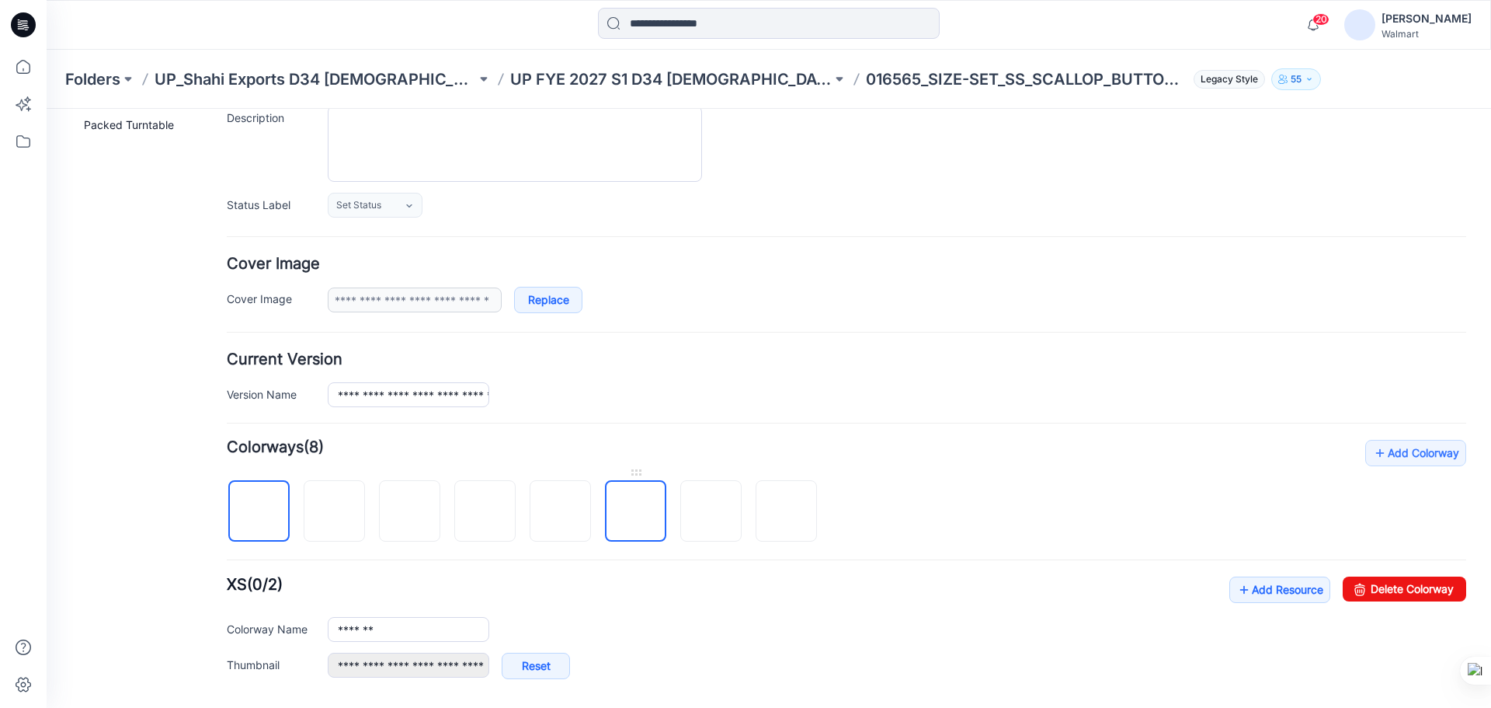
scroll to position [155, 0]
click at [636, 511] on img at bounding box center [636, 511] width 0 height 0
type input "********"
type input "**********"
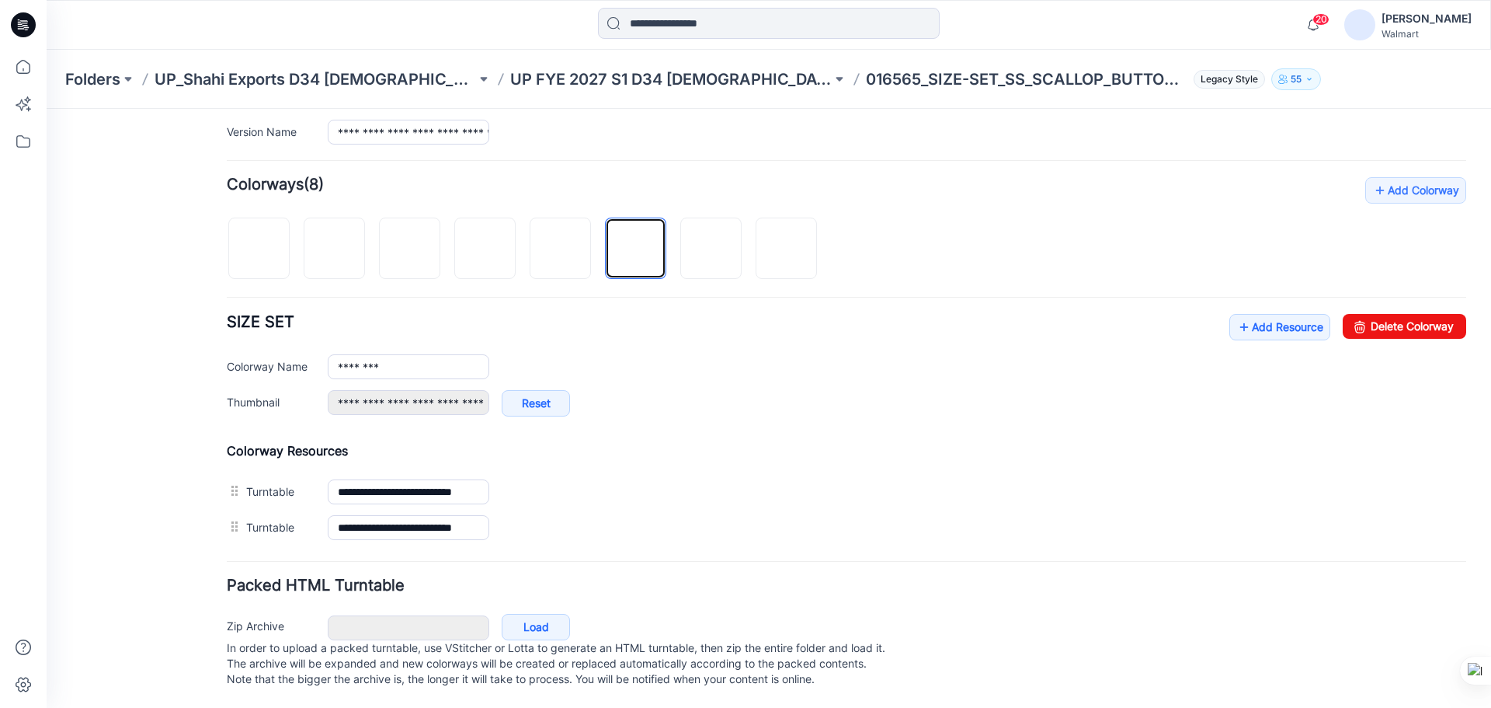
scroll to position [433, 0]
click at [1261, 315] on link "Add Resource" at bounding box center [1279, 327] width 101 height 26
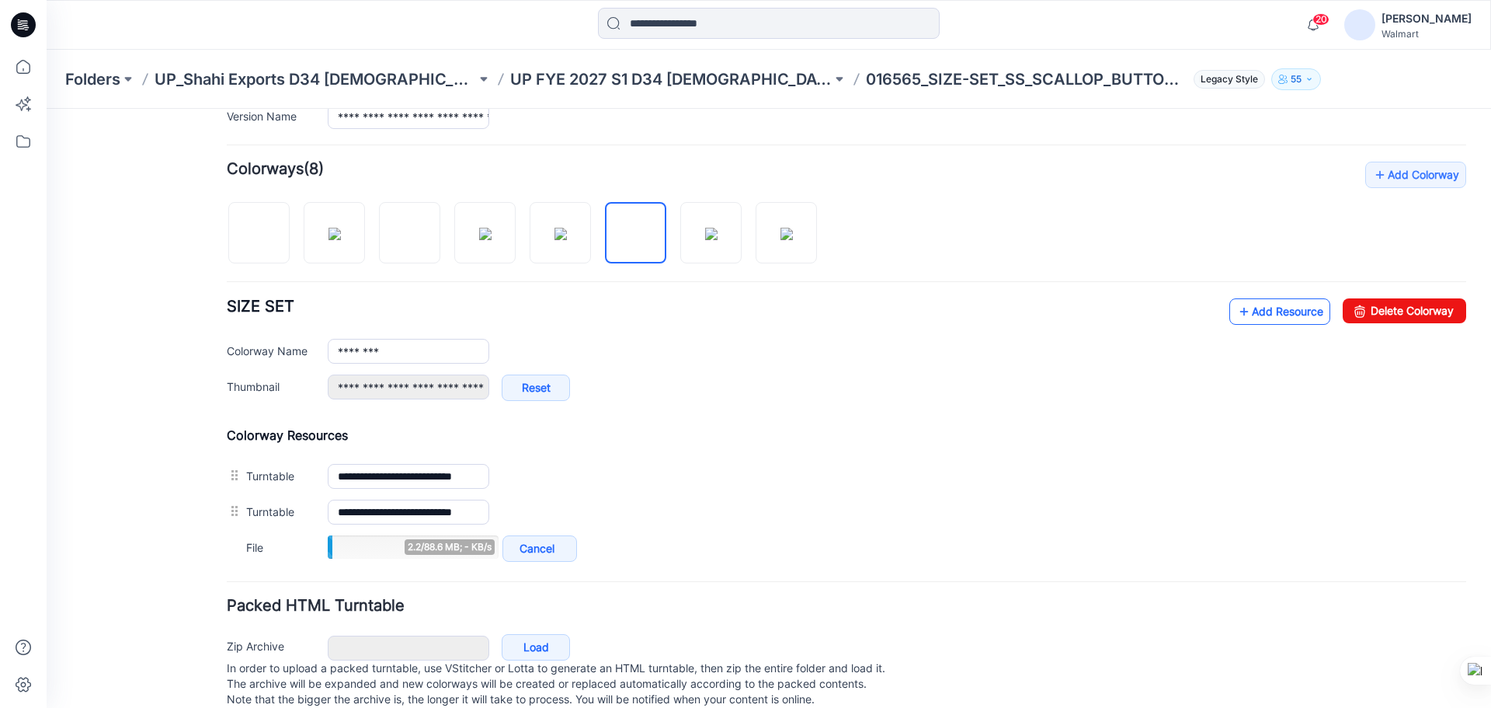
click at [1257, 318] on link "Add Resource" at bounding box center [1279, 311] width 101 height 26
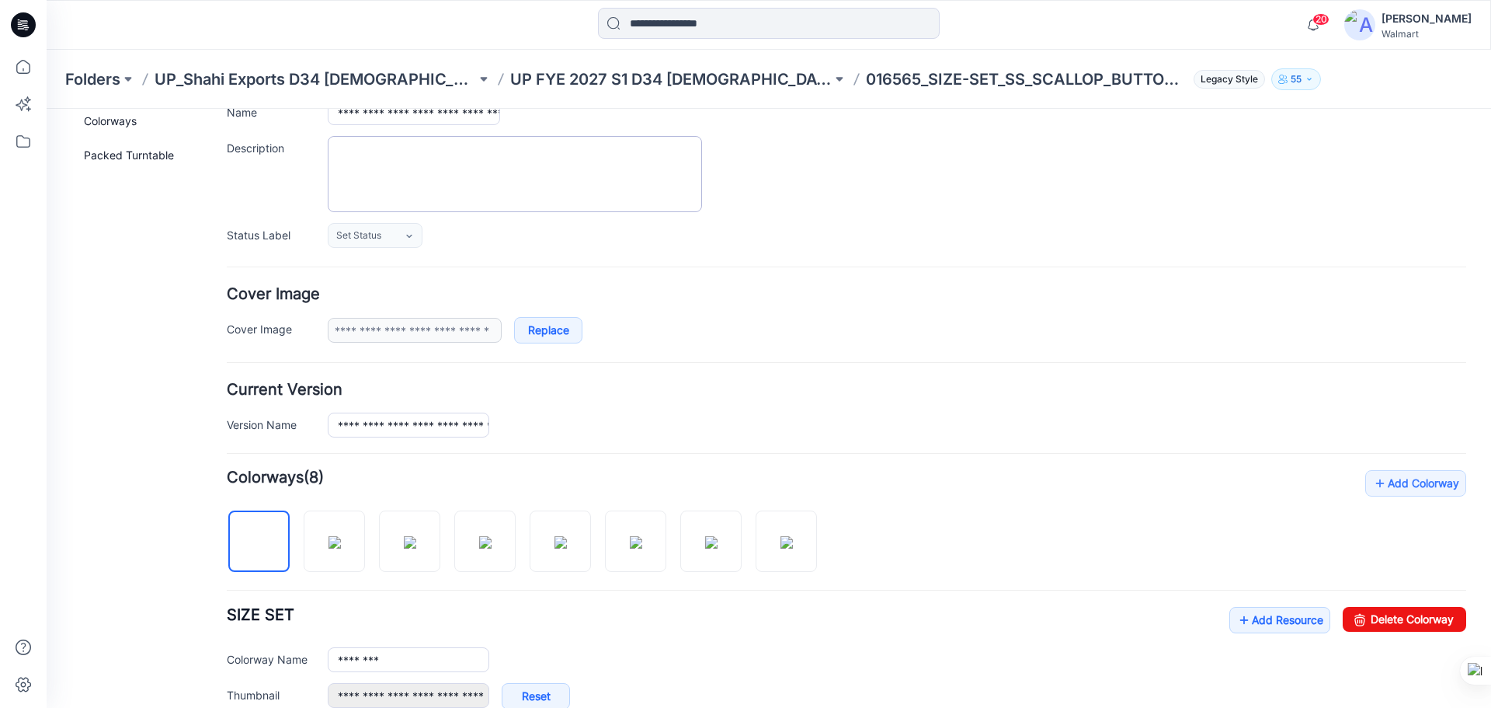
scroll to position [0, 0]
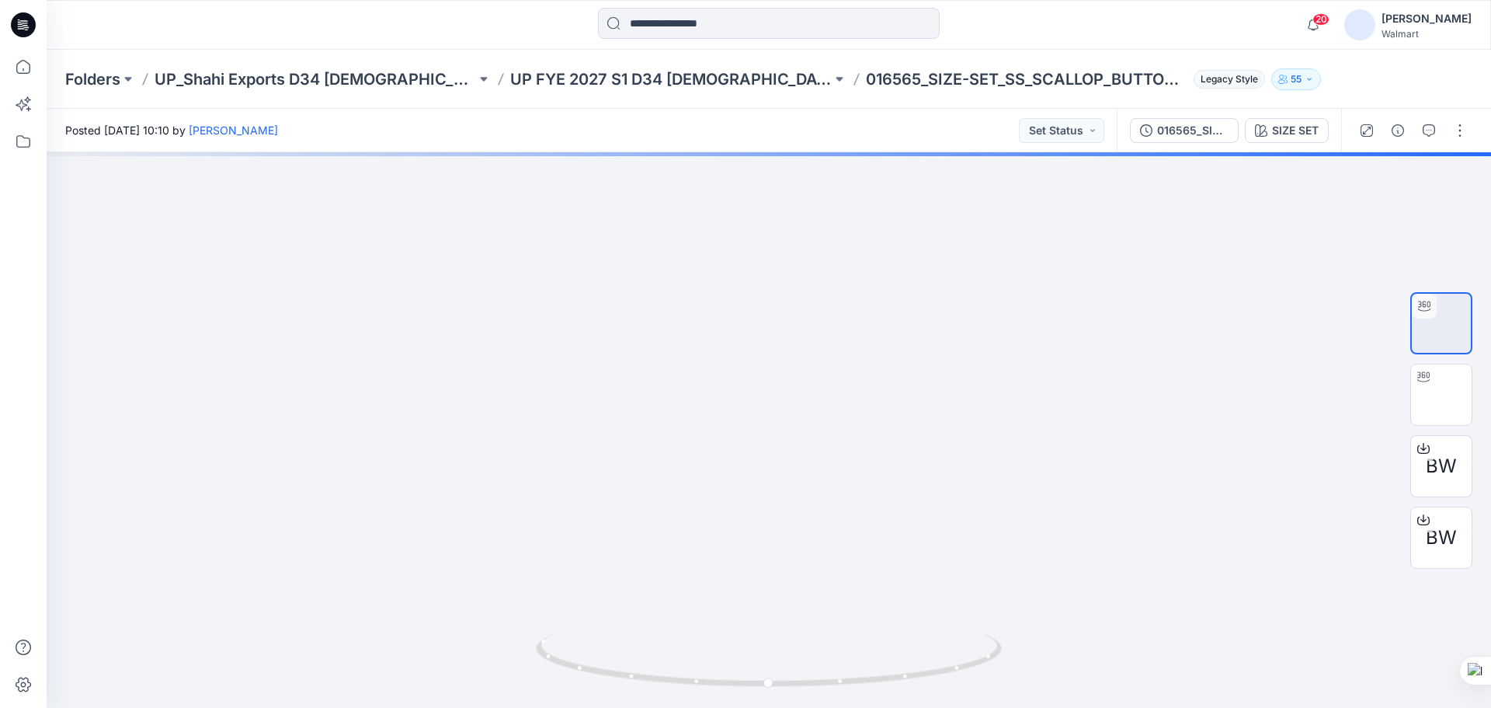
click at [26, 26] on icon at bounding box center [26, 25] width 6 height 1
